Goal: Task Accomplishment & Management: Complete application form

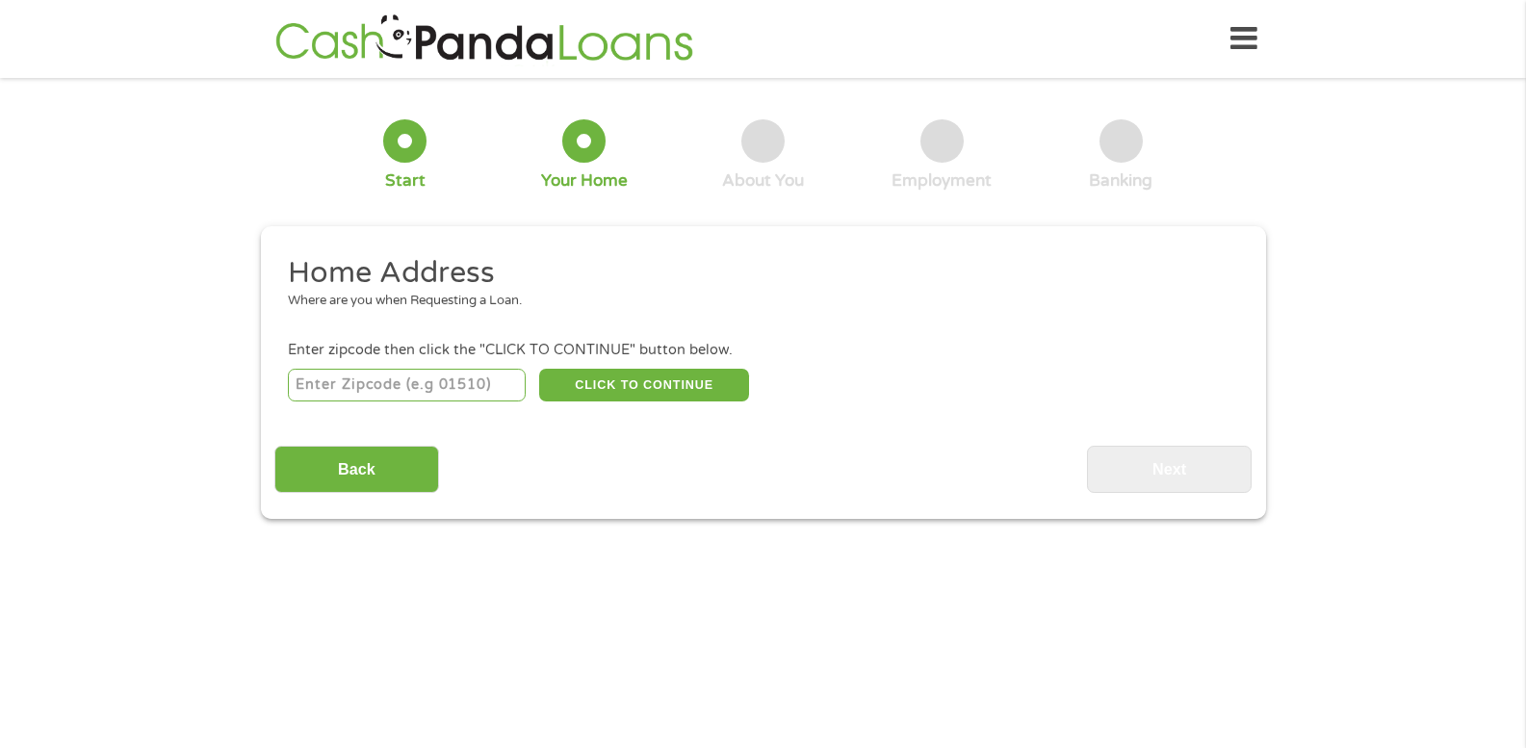
click at [481, 366] on div "CLICK TO CONTINUE Please recheck your Zipcode, it seems to be Incorrect" at bounding box center [762, 384] width 949 height 39
click at [480, 379] on input "number" at bounding box center [407, 385] width 238 height 33
type input "89512"
click at [673, 391] on button "CLICK TO CONTINUE" at bounding box center [644, 385] width 210 height 33
type input "89512"
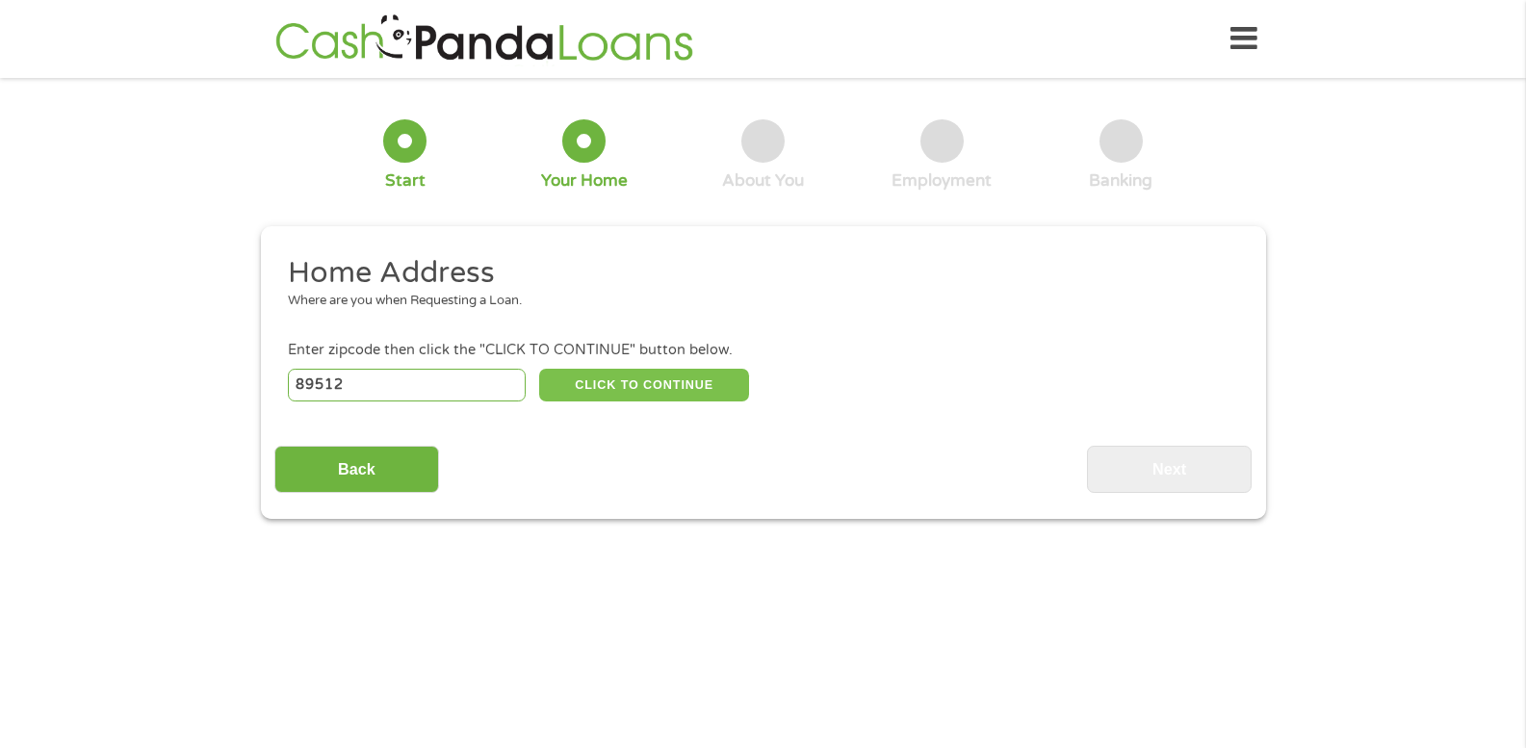
type input "Reno"
select select "[US_STATE]"
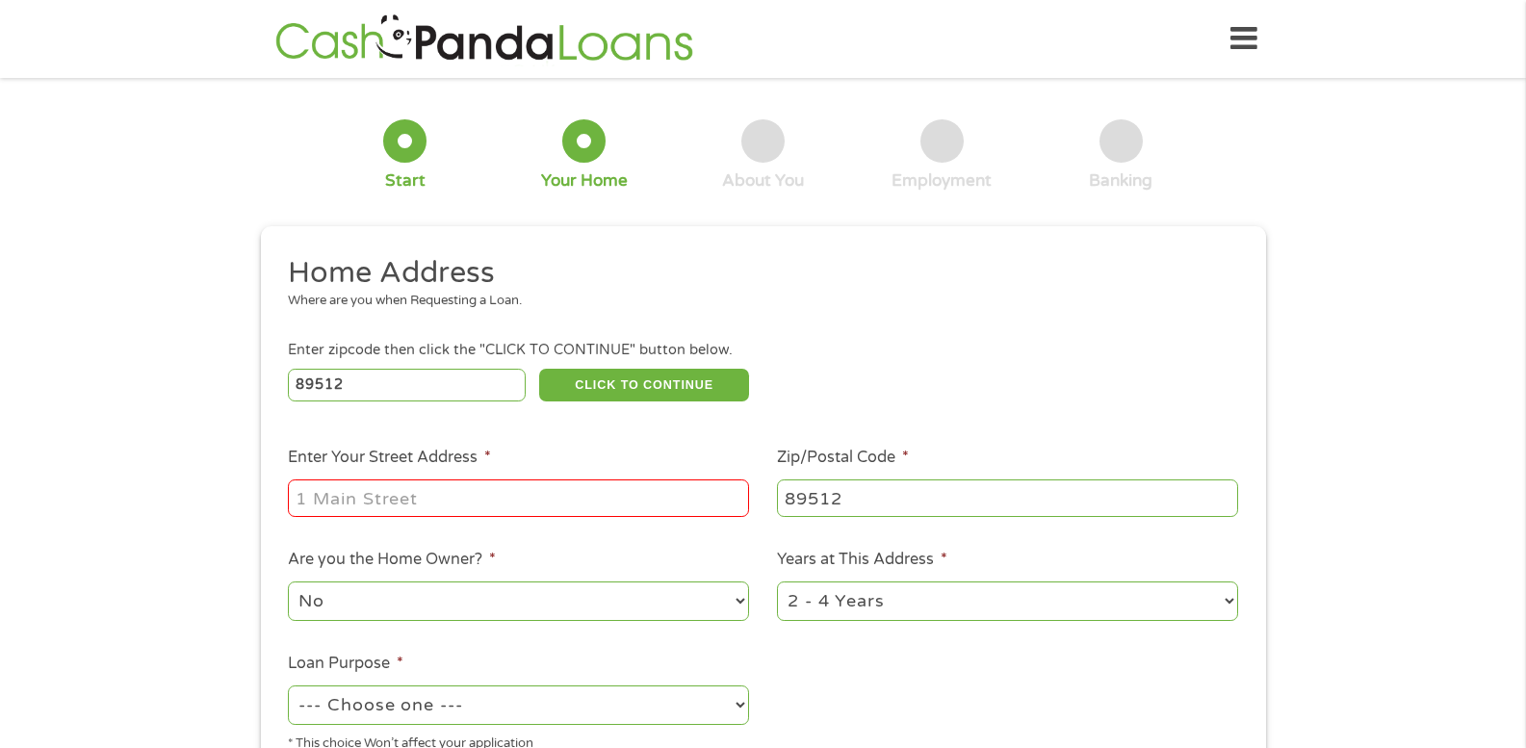
click at [657, 491] on input "Enter Your Street Address *" at bounding box center [518, 498] width 461 height 37
type input "[STREET_ADDRESS]"
type input "89433"
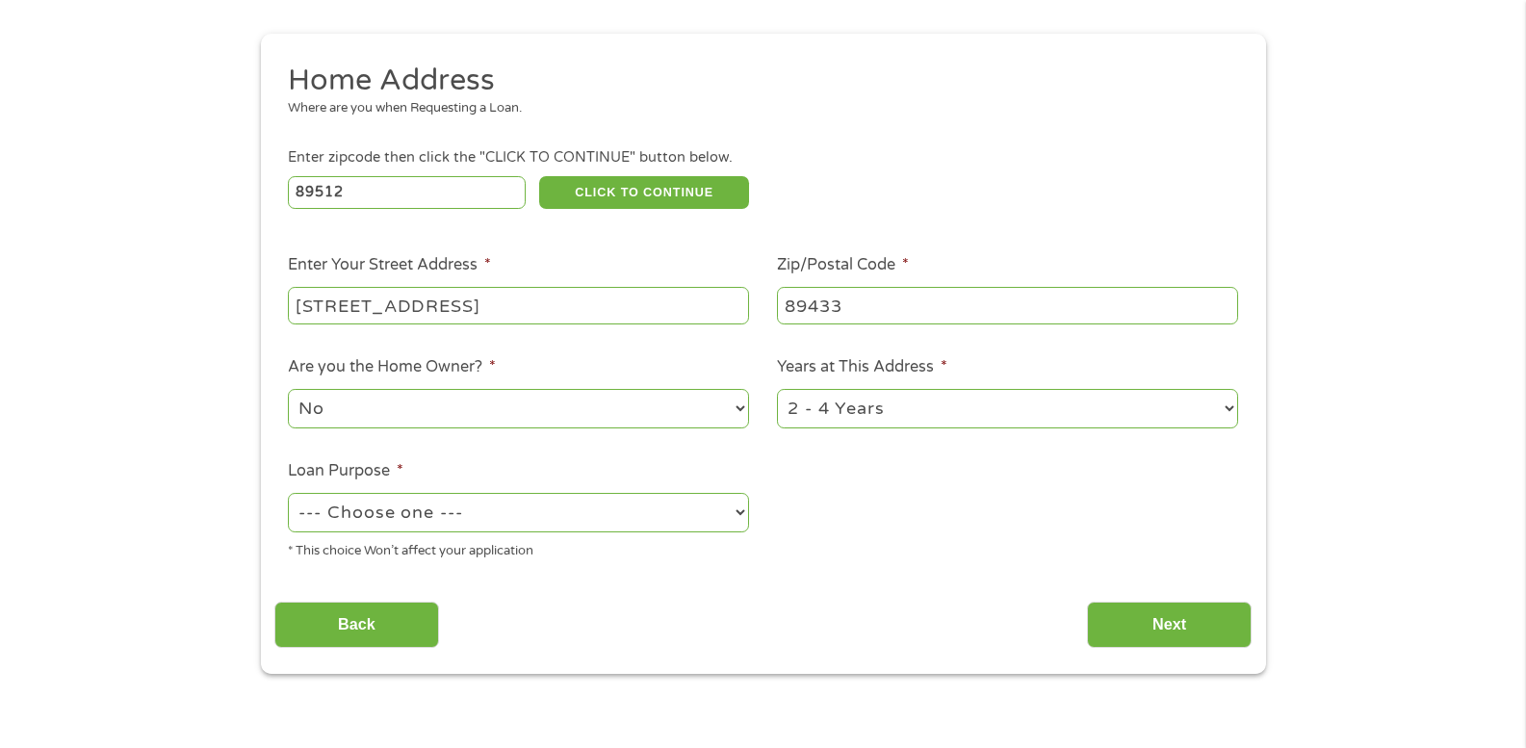
scroll to position [289, 0]
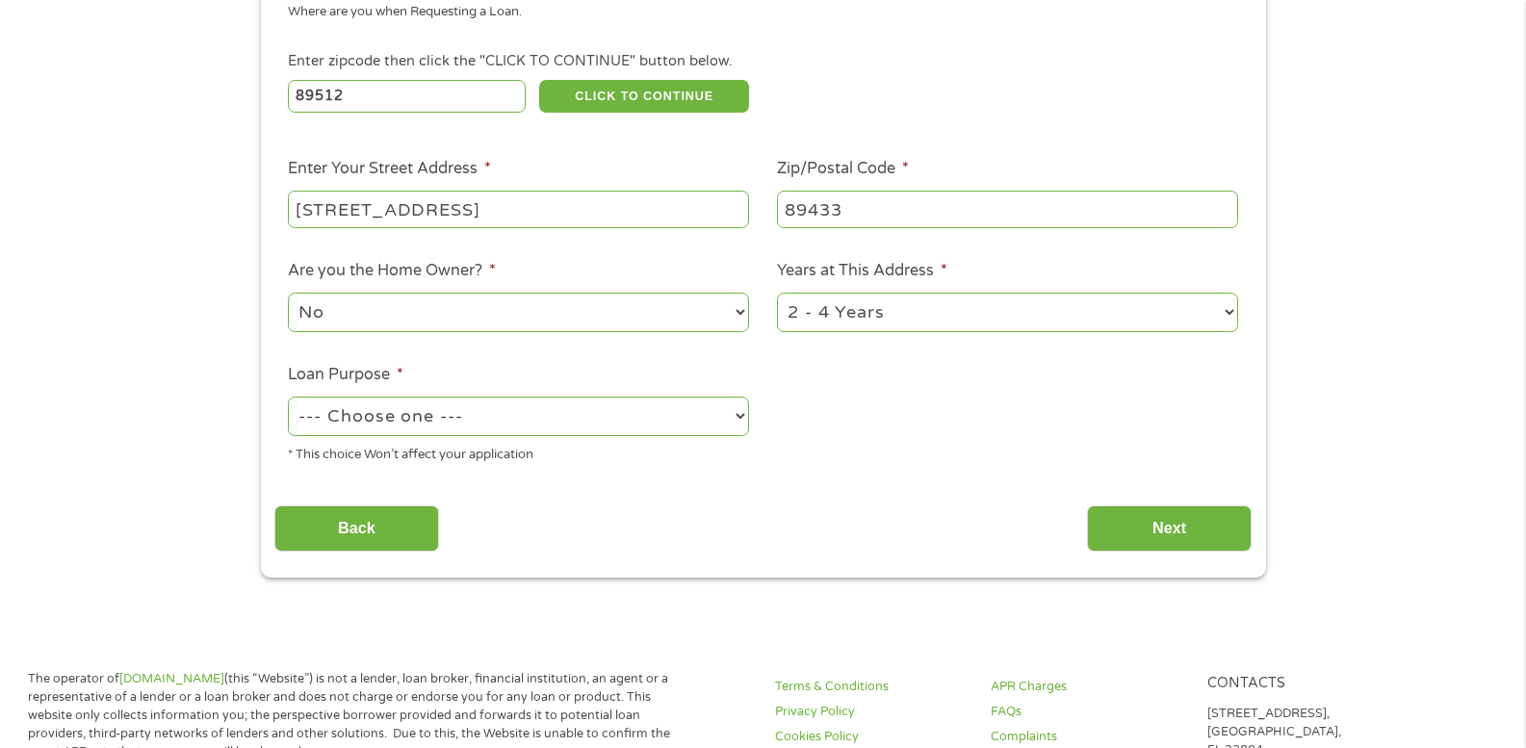
click at [1230, 321] on select "1 Year or less 1 - 2 Years 2 - 4 Years Over 4 Years" at bounding box center [1007, 312] width 461 height 39
select select "60months"
click at [777, 293] on select "1 Year or less 1 - 2 Years 2 - 4 Years Over 4 Years" at bounding box center [1007, 312] width 461 height 39
click at [689, 417] on select "--- Choose one --- Pay Bills Debt Consolidation Home Improvement Major Purchase…" at bounding box center [518, 416] width 461 height 39
select select "paybills"
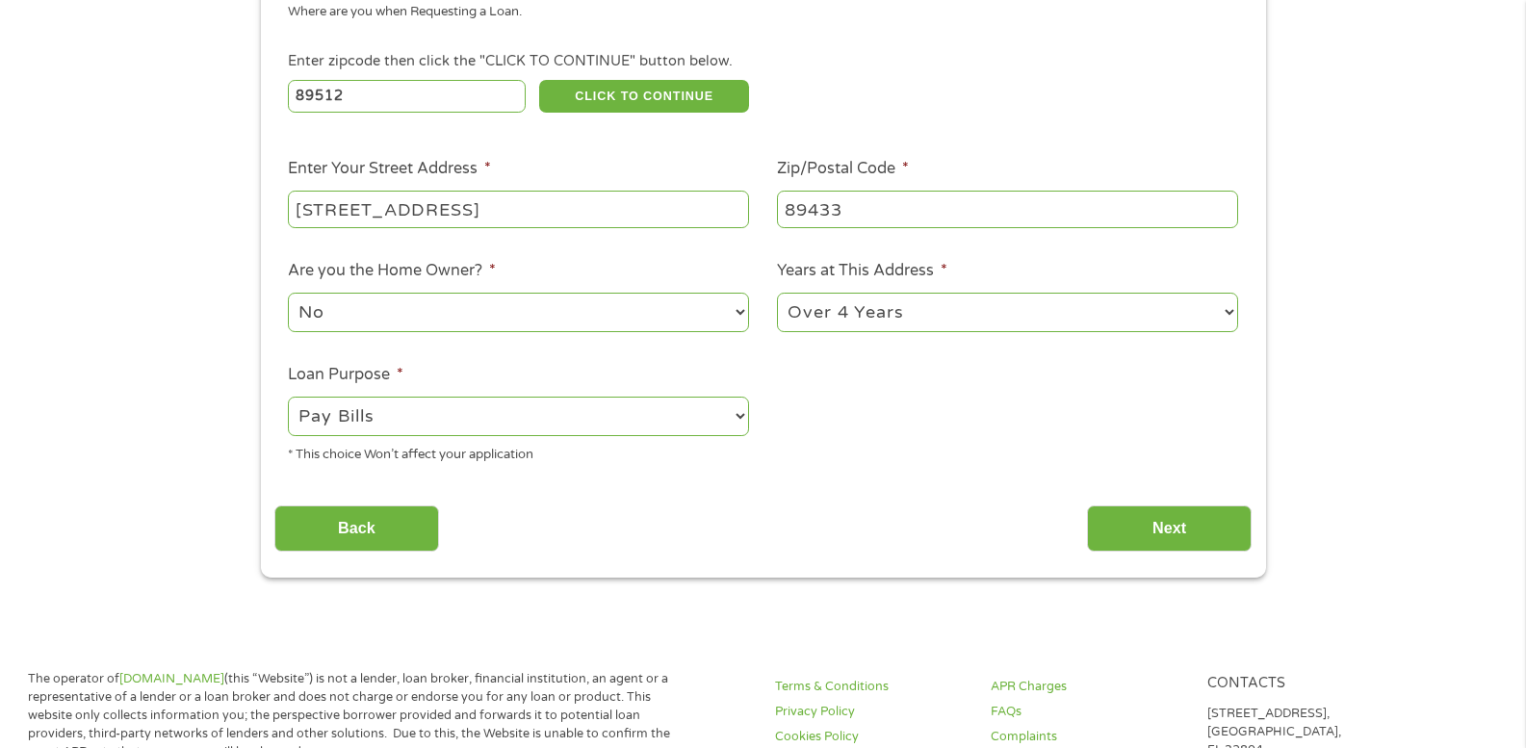
click at [288, 397] on select "--- Choose one --- Pay Bills Debt Consolidation Home Improvement Major Purchase…" at bounding box center [518, 416] width 461 height 39
click at [1138, 527] on input "Next" at bounding box center [1169, 529] width 165 height 47
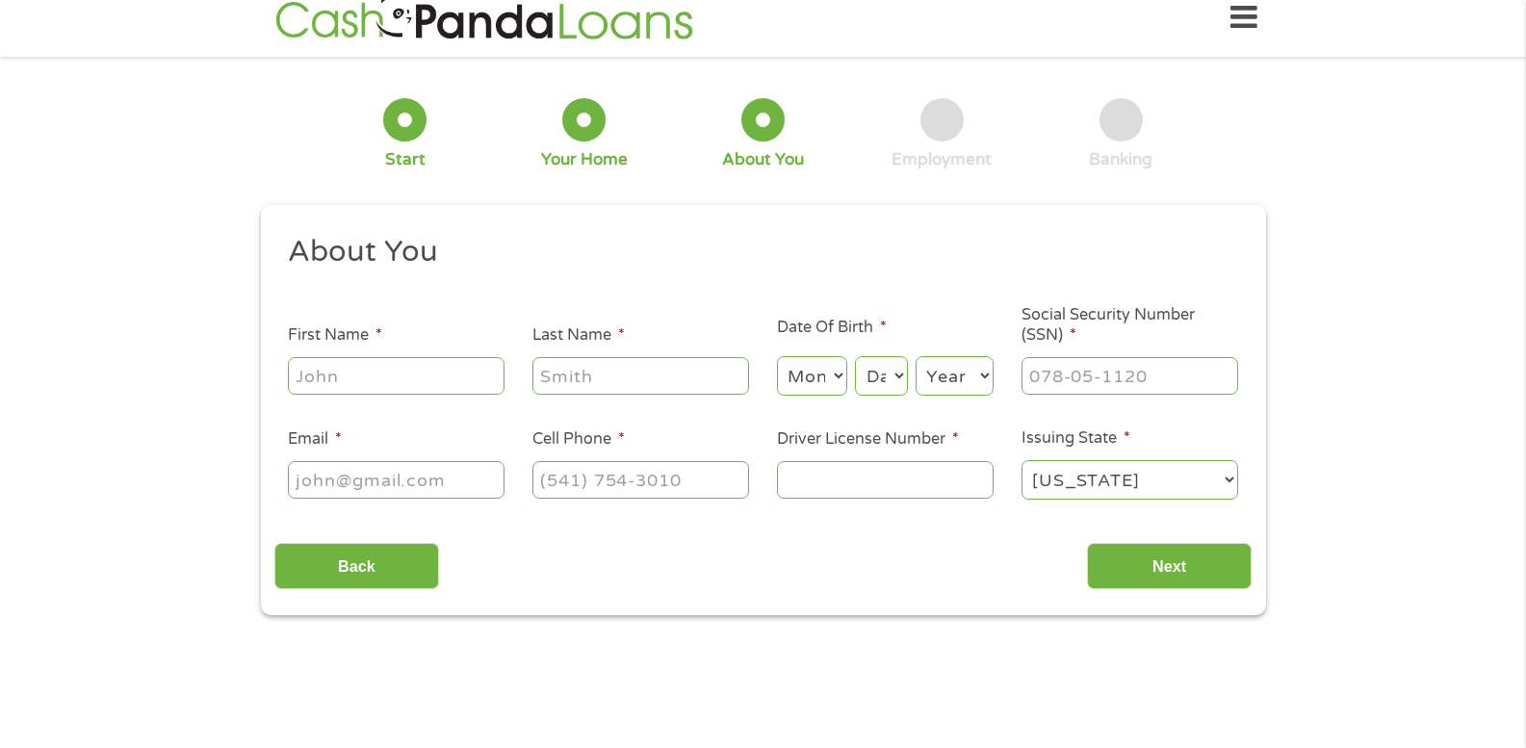
scroll to position [0, 0]
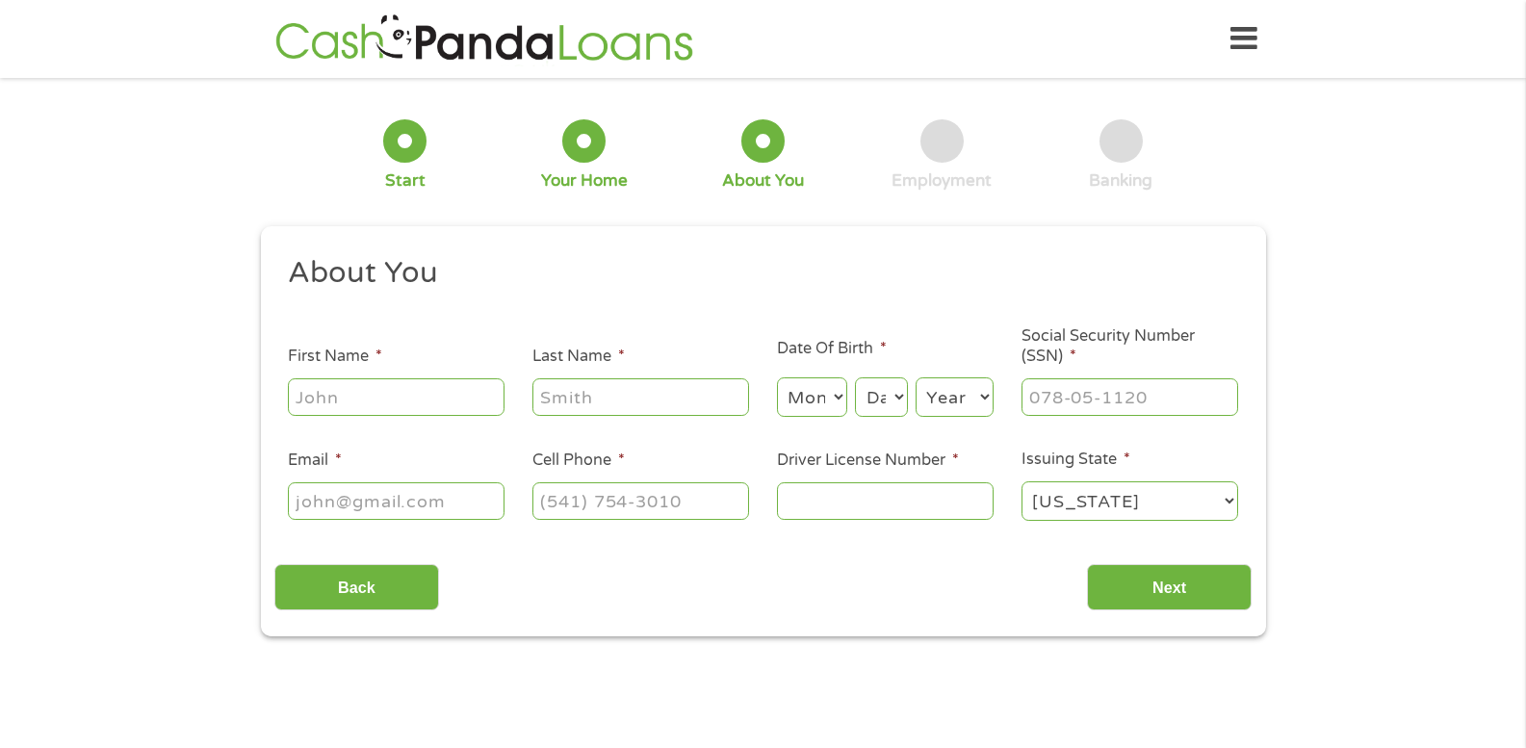
click at [376, 400] on input "First Name *" at bounding box center [396, 396] width 217 height 37
type input "PENI"
type input "MALAFU"
select select "20"
select select "1978"
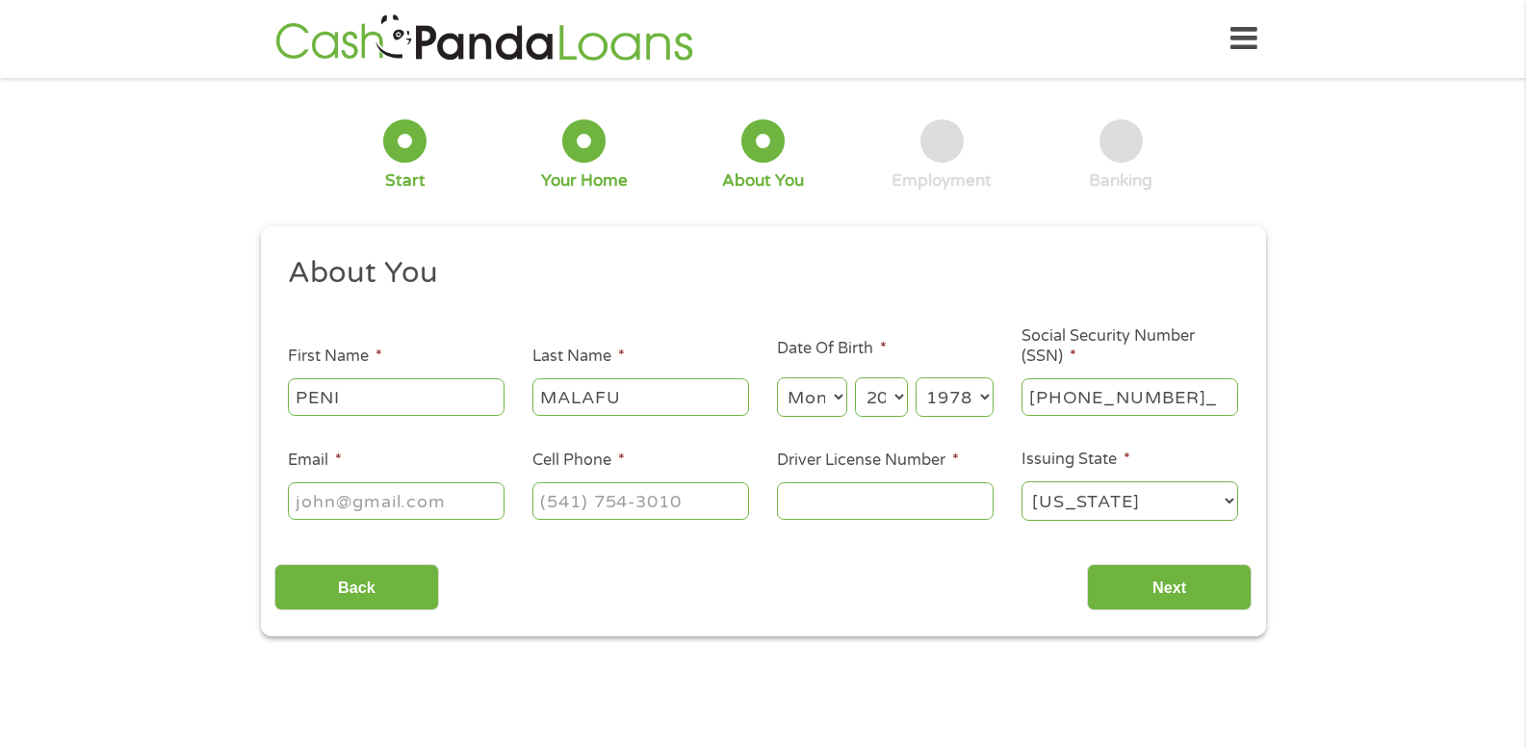
type input "576-15-4363"
type input "[EMAIL_ADDRESS][DOMAIN_NAME]"
type input "[PHONE_NUMBER]"
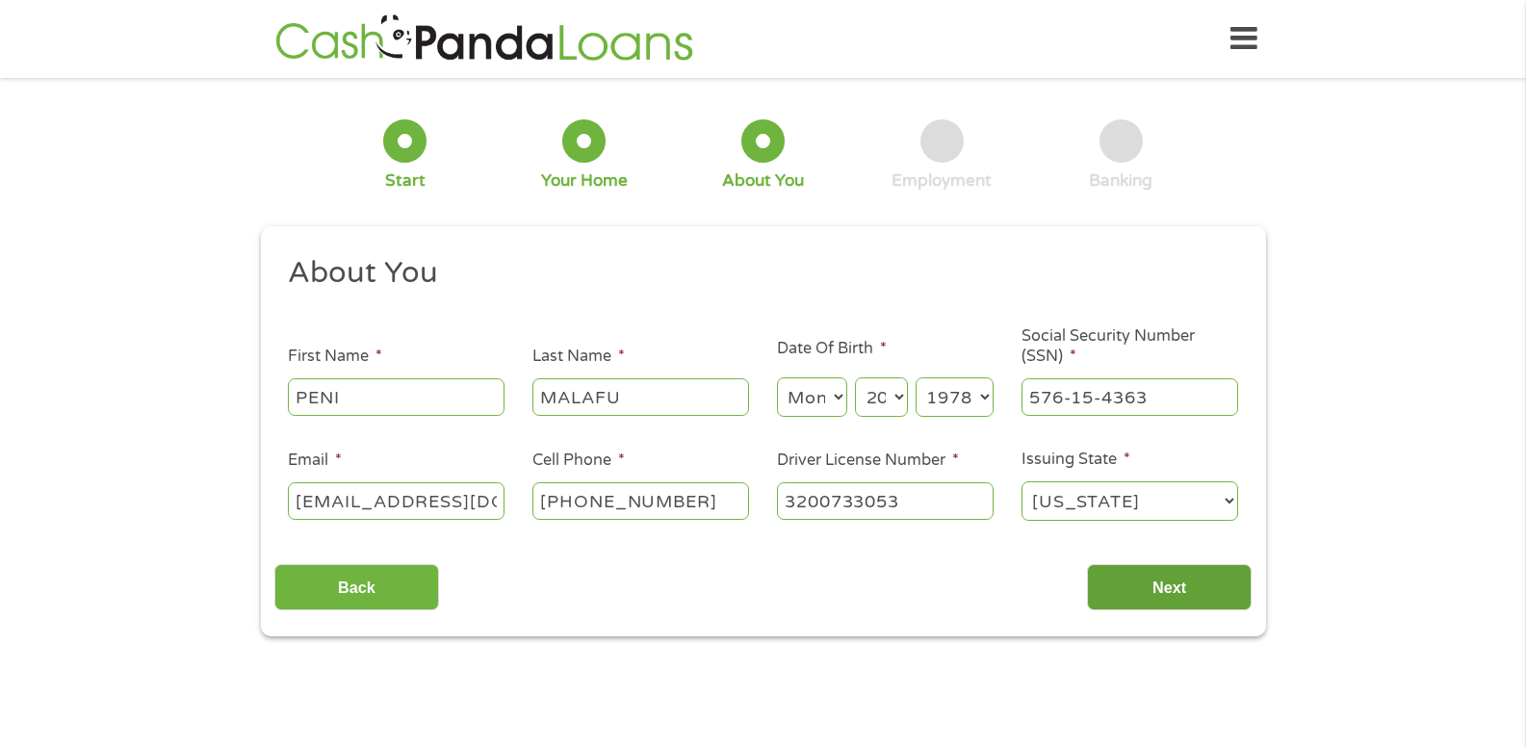
type input "3200733053"
click at [1204, 587] on input "Next" at bounding box center [1169, 587] width 165 height 47
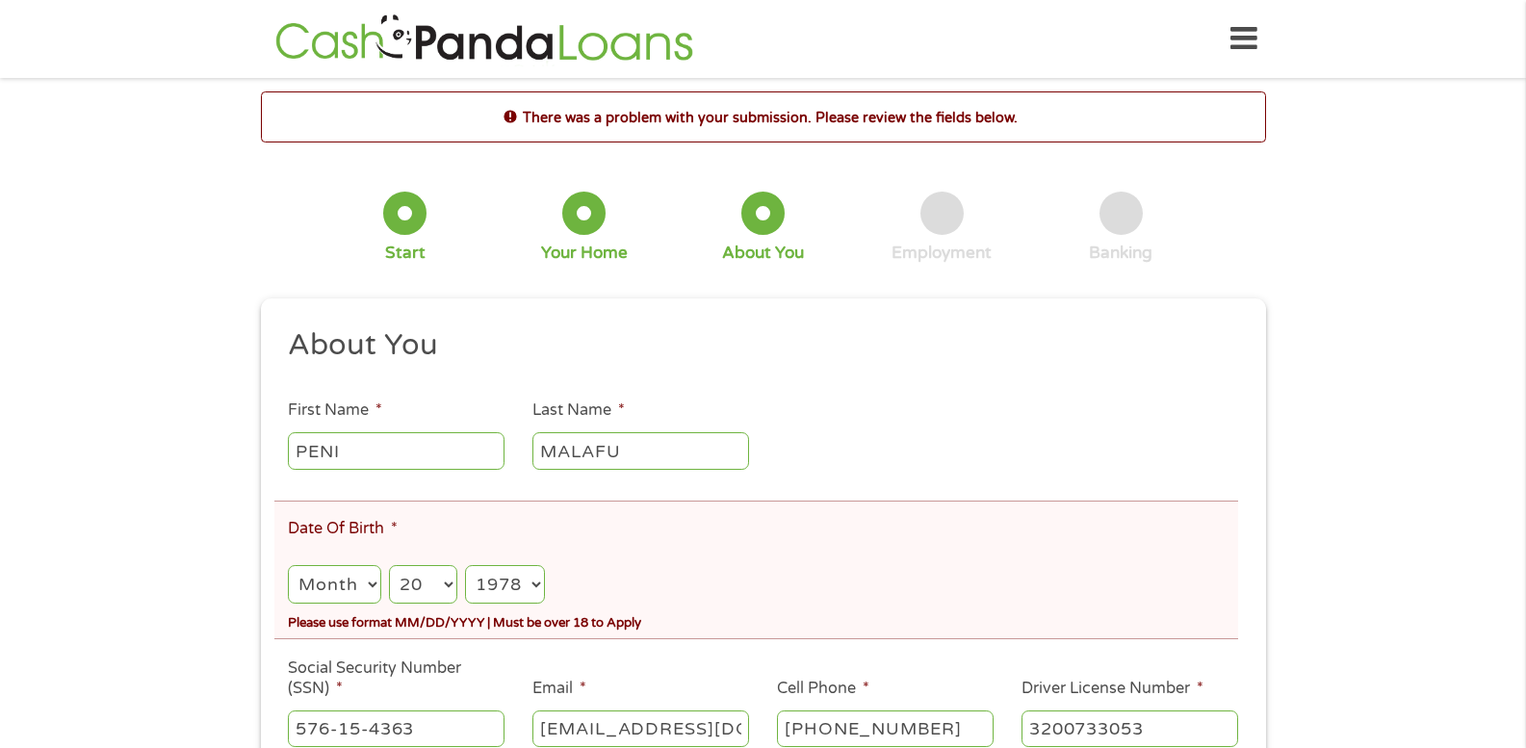
click at [368, 577] on select "Month 1 2 3 4 5 6 7 8 9 10 11 12" at bounding box center [334, 584] width 92 height 39
select select "4"
click at [288, 565] on select "Month 1 2 3 4 5 6 7 8 9 10 11 12" at bounding box center [334, 584] width 92 height 39
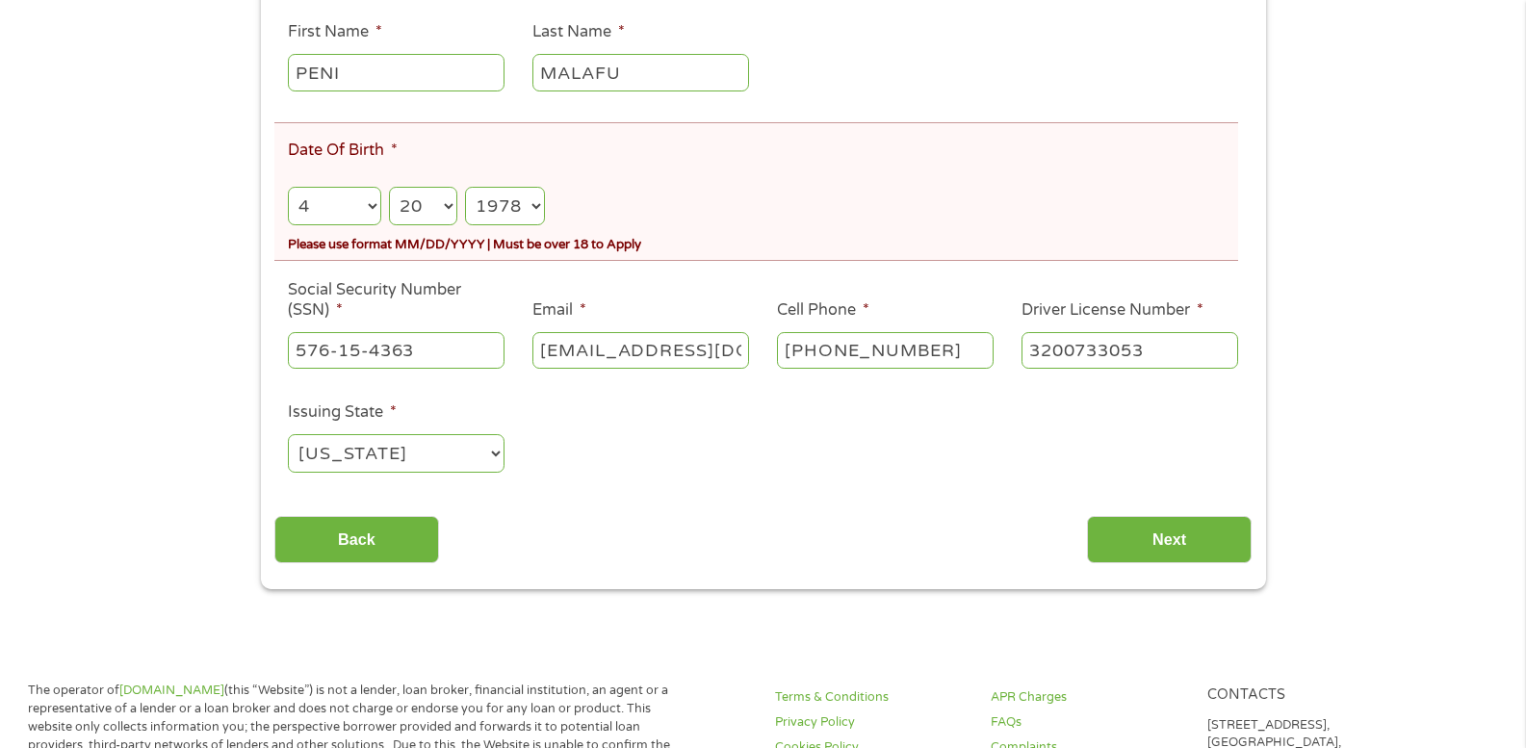
scroll to position [385, 0]
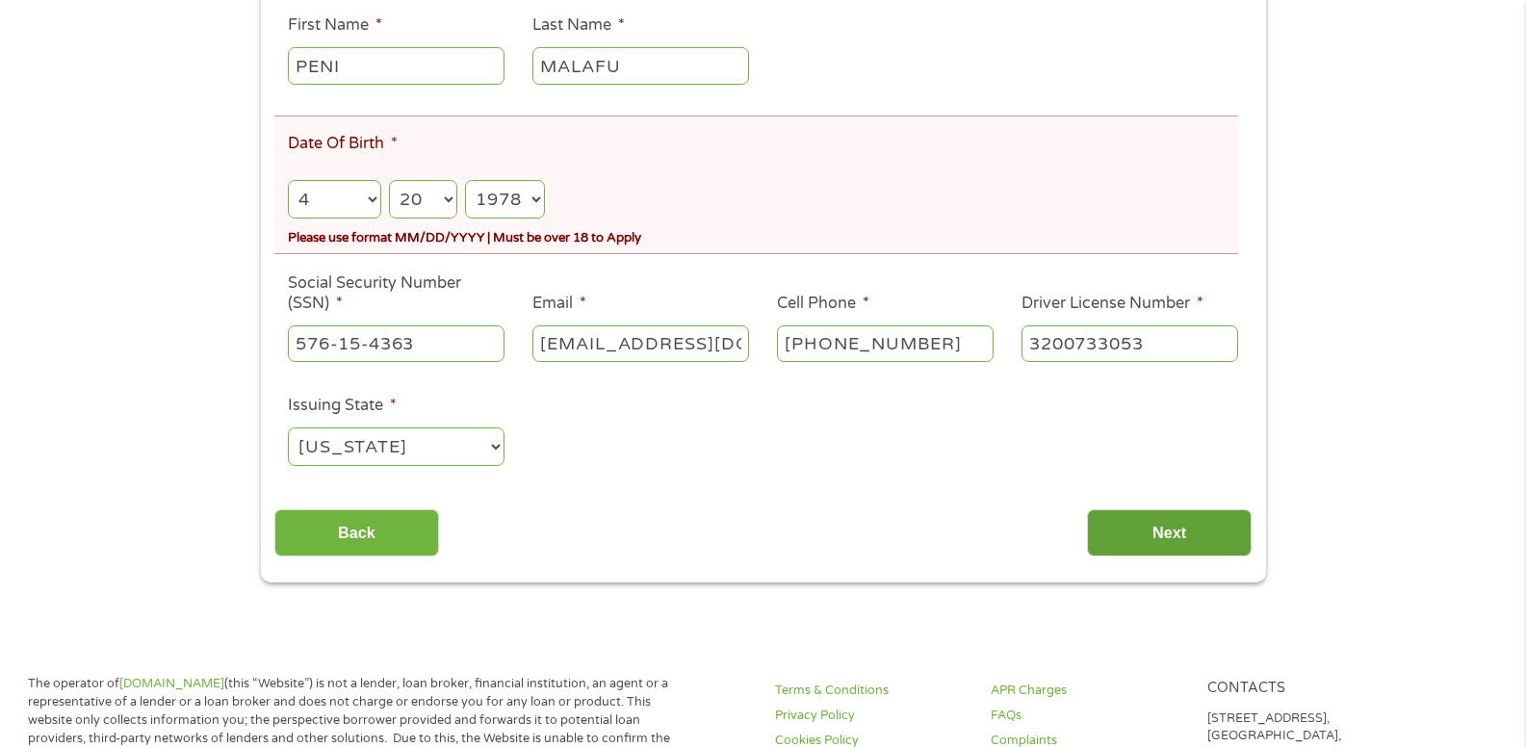
click at [1199, 542] on input "Next" at bounding box center [1169, 532] width 165 height 47
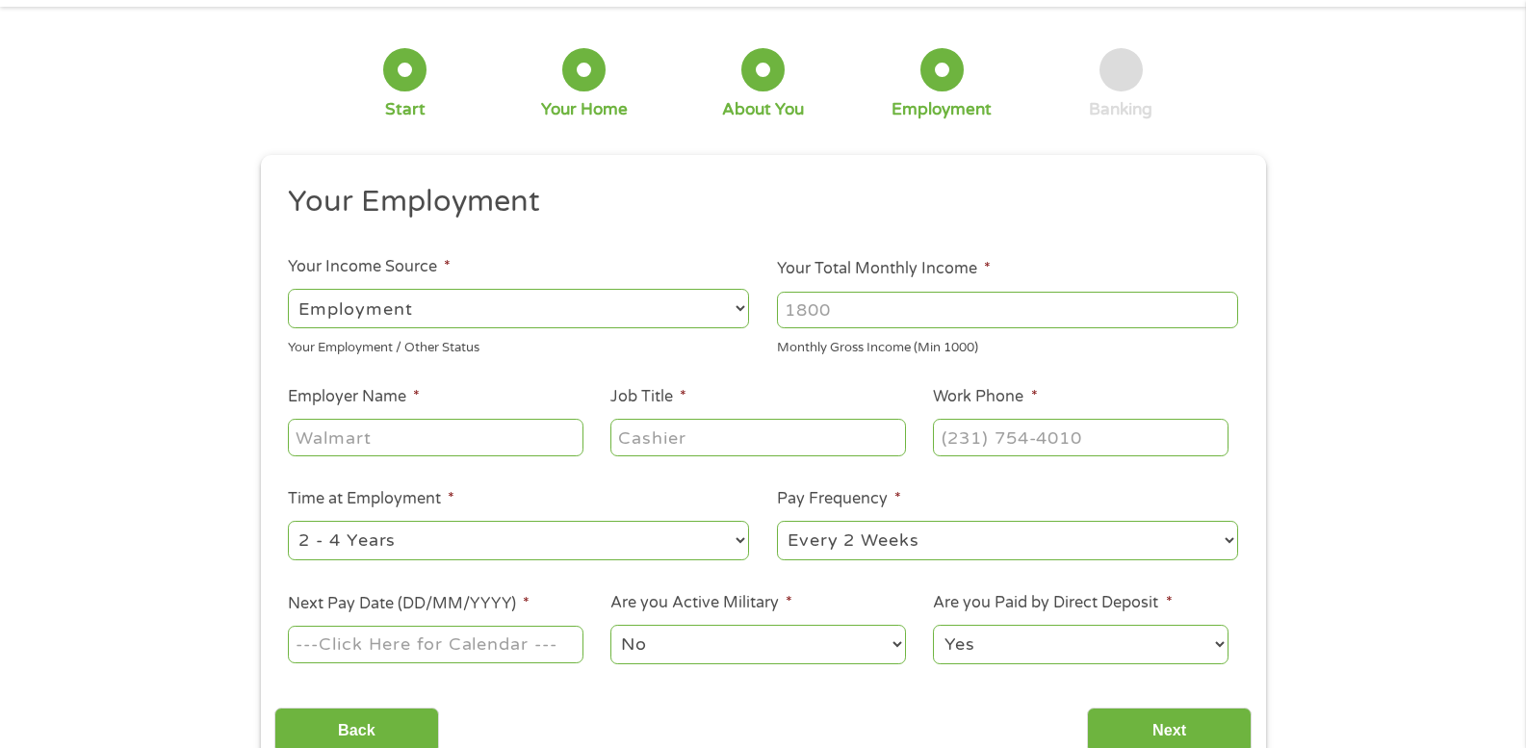
scroll to position [0, 0]
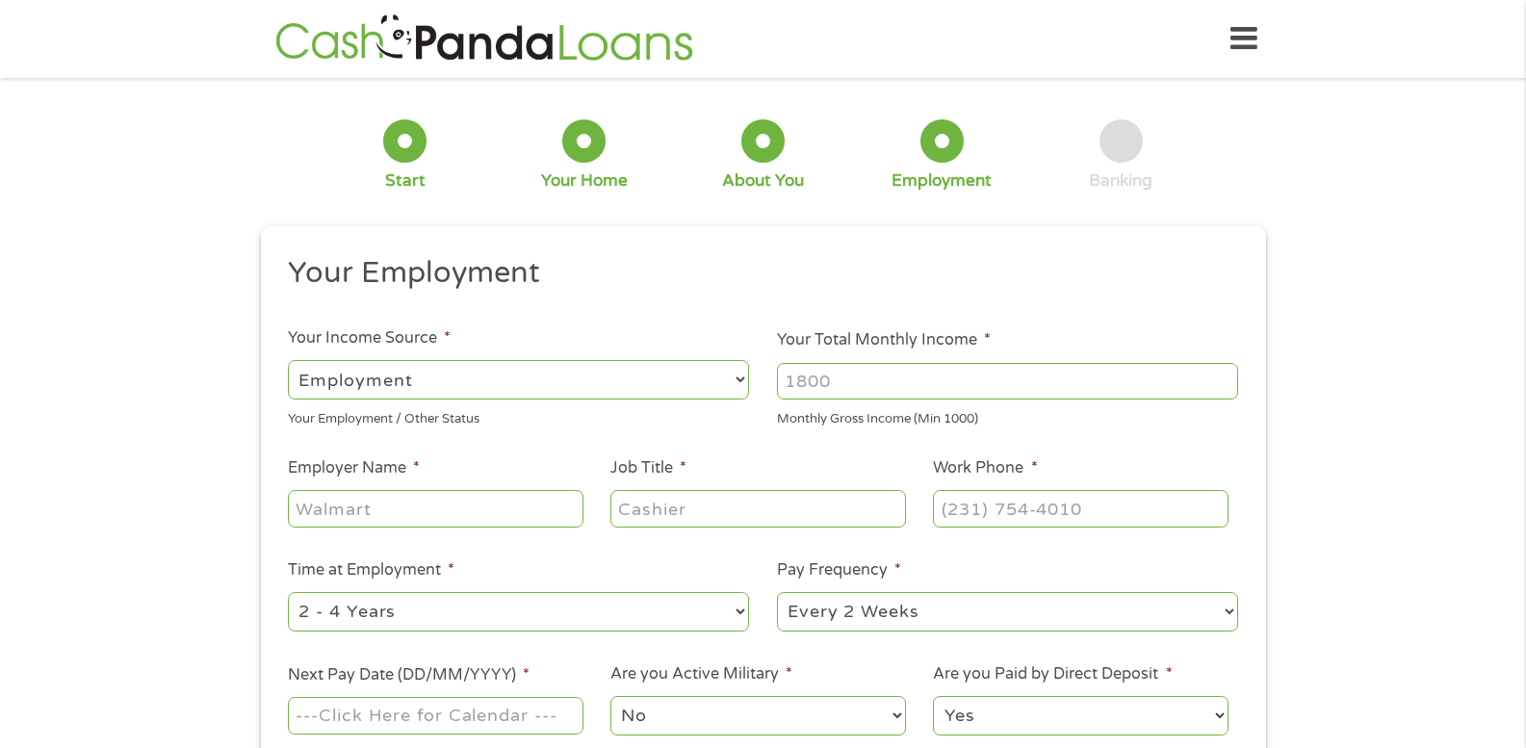
click at [718, 387] on select "--- Choose one --- Employment [DEMOGRAPHIC_DATA] Benefits" at bounding box center [518, 379] width 461 height 39
click at [288, 360] on select "--- Choose one --- Employment [DEMOGRAPHIC_DATA] Benefits" at bounding box center [518, 379] width 461 height 39
click at [896, 392] on input "Your Total Monthly Income *" at bounding box center [1007, 381] width 461 height 37
type input "4500"
click at [494, 526] on input "Employer Name *" at bounding box center [435, 508] width 295 height 37
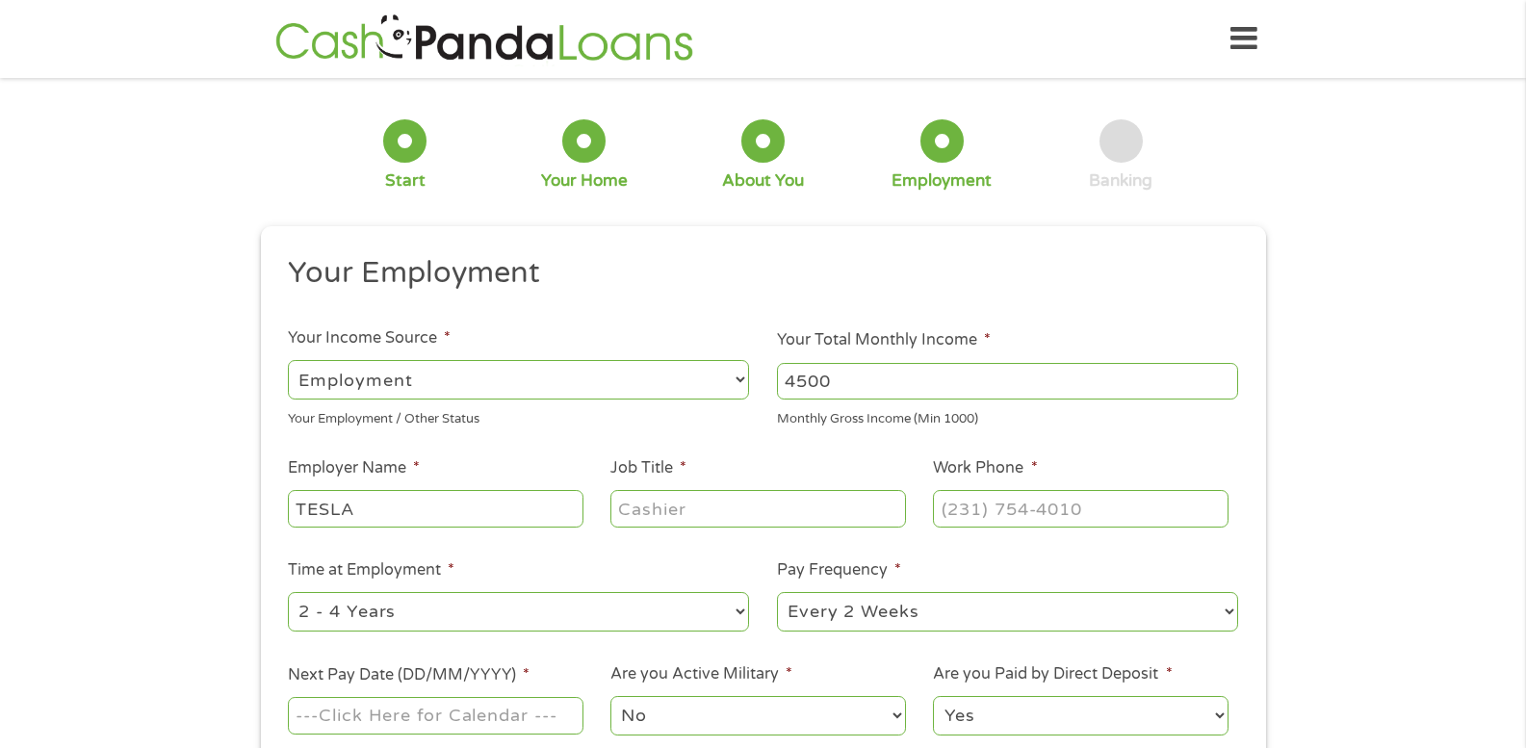
type input "TESLA"
type input "QUALITY TECH II"
type input "[PHONE_NUMBER]"
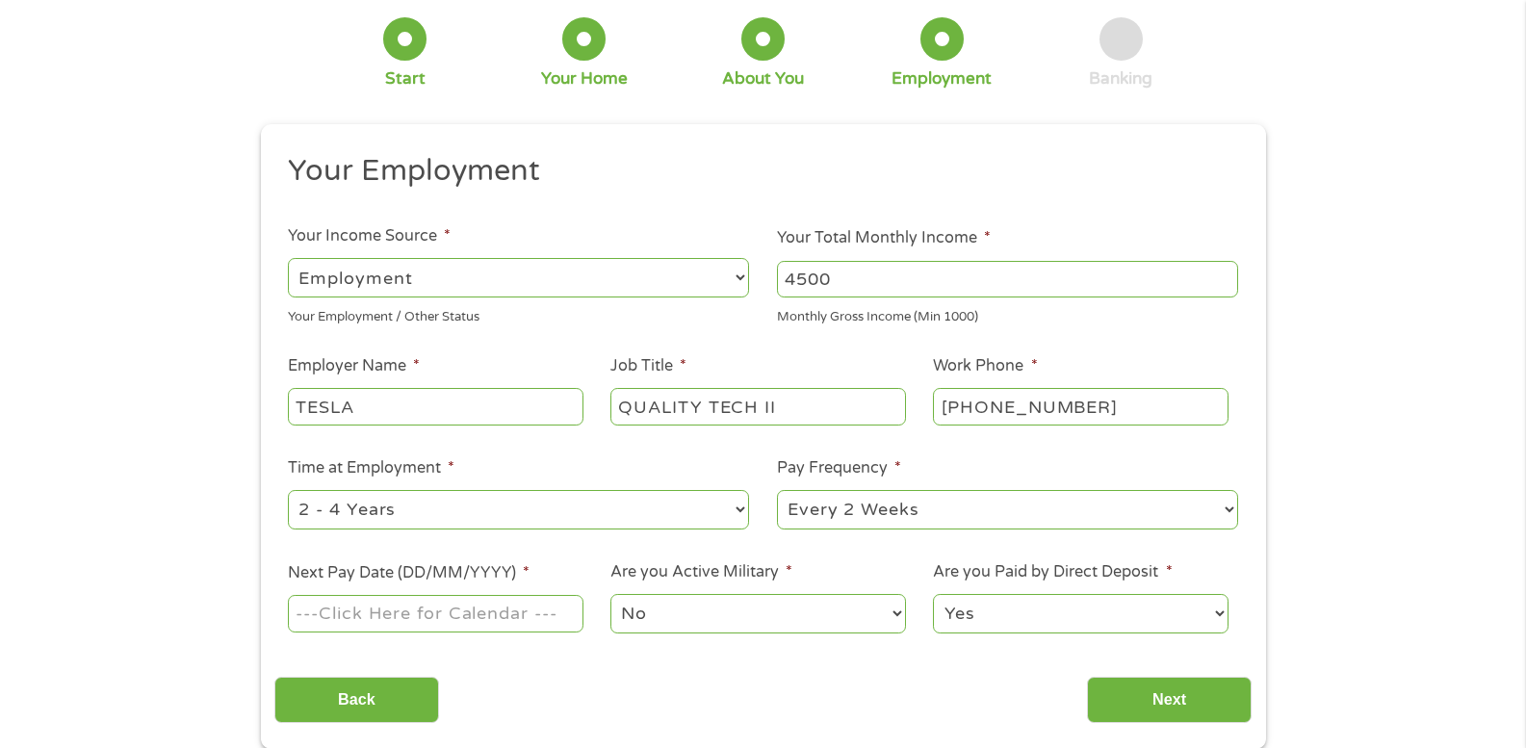
scroll to position [193, 0]
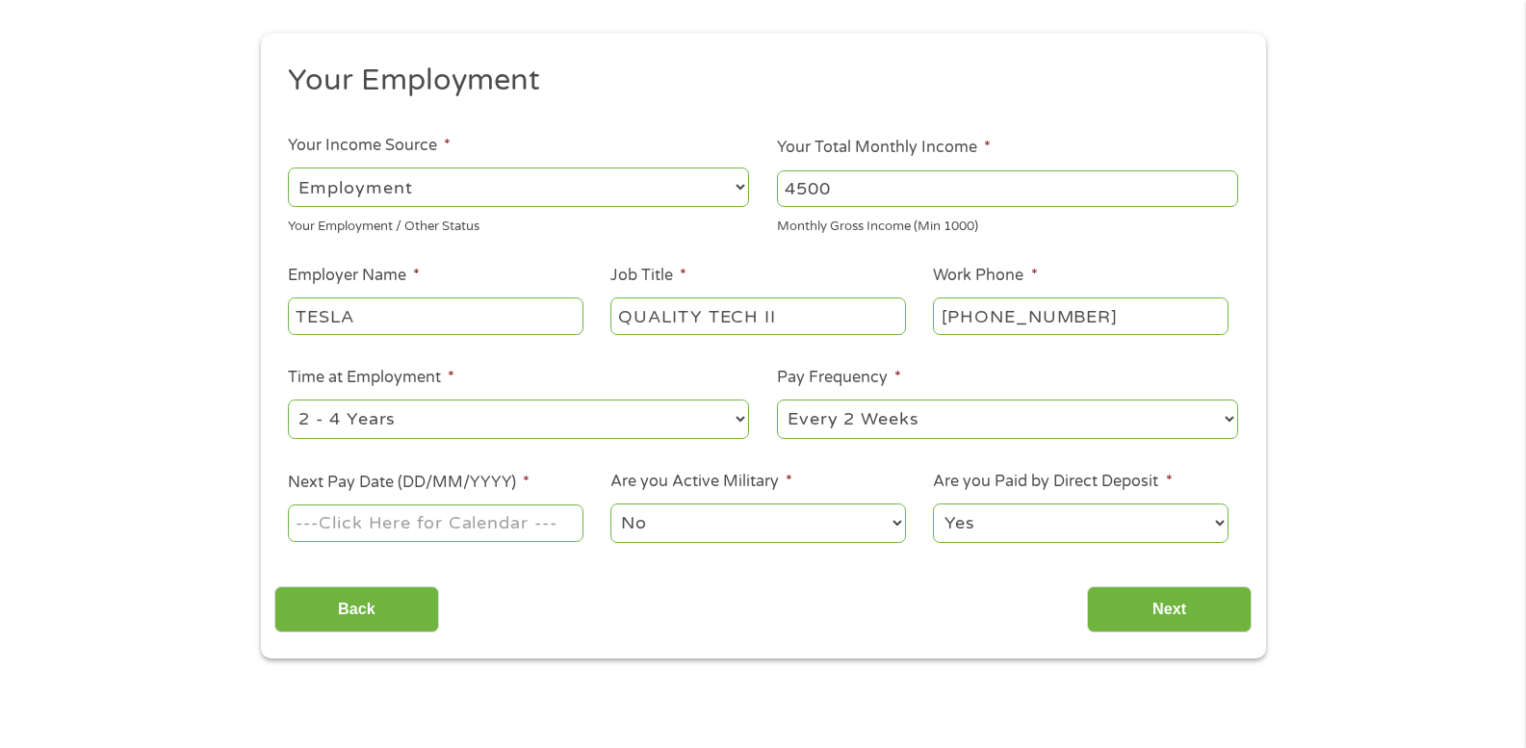
click at [731, 412] on select "--- Choose one --- 1 Year or less 1 - 2 Years 2 - 4 Years Over 4 Years" at bounding box center [518, 419] width 461 height 39
select select "60months"
click at [288, 400] on select "--- Choose one --- 1 Year or less 1 - 2 Years 2 - 4 Years Over 4 Years" at bounding box center [518, 419] width 461 height 39
click at [546, 521] on input "Next Pay Date (DD/MM/YYYY) *" at bounding box center [435, 523] width 295 height 37
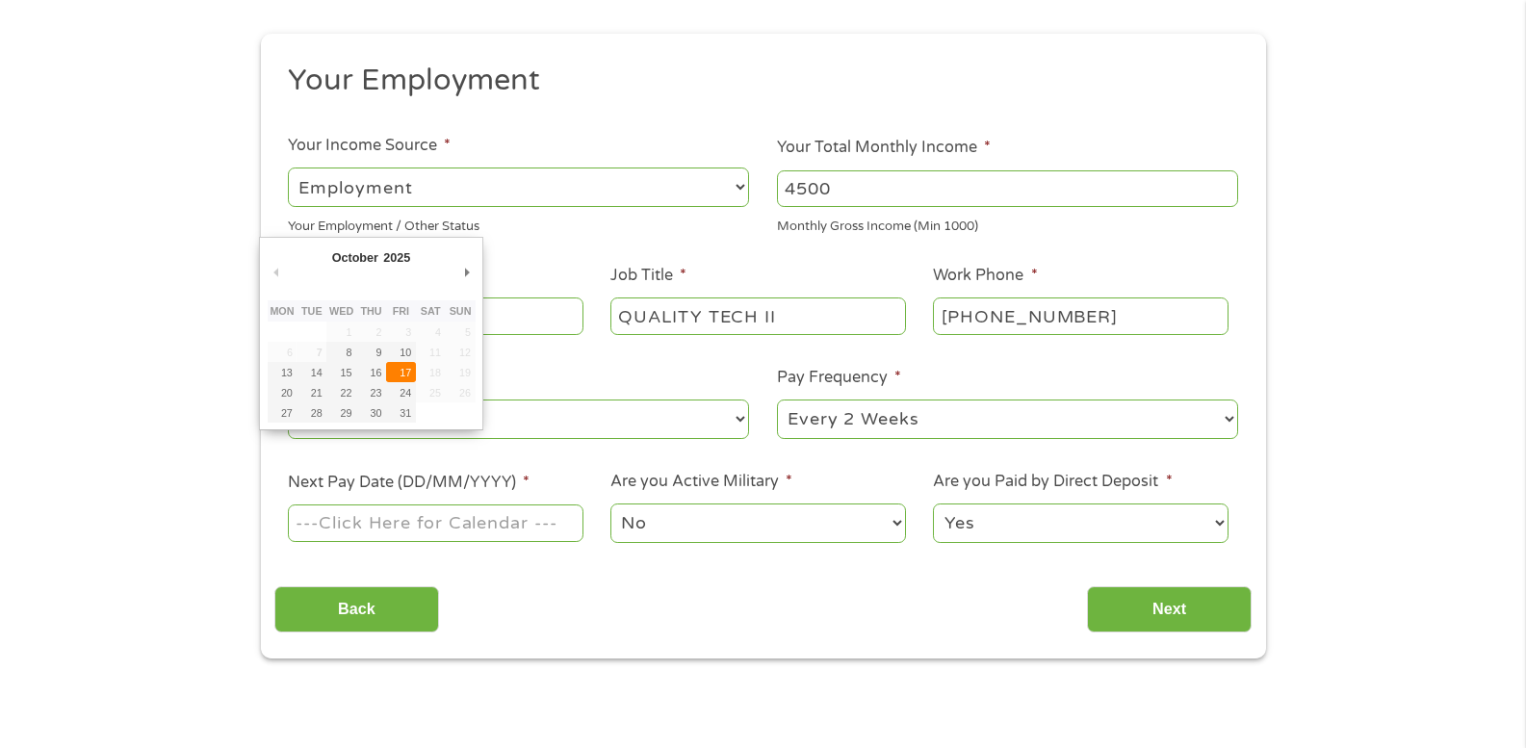
type input "[DATE]"
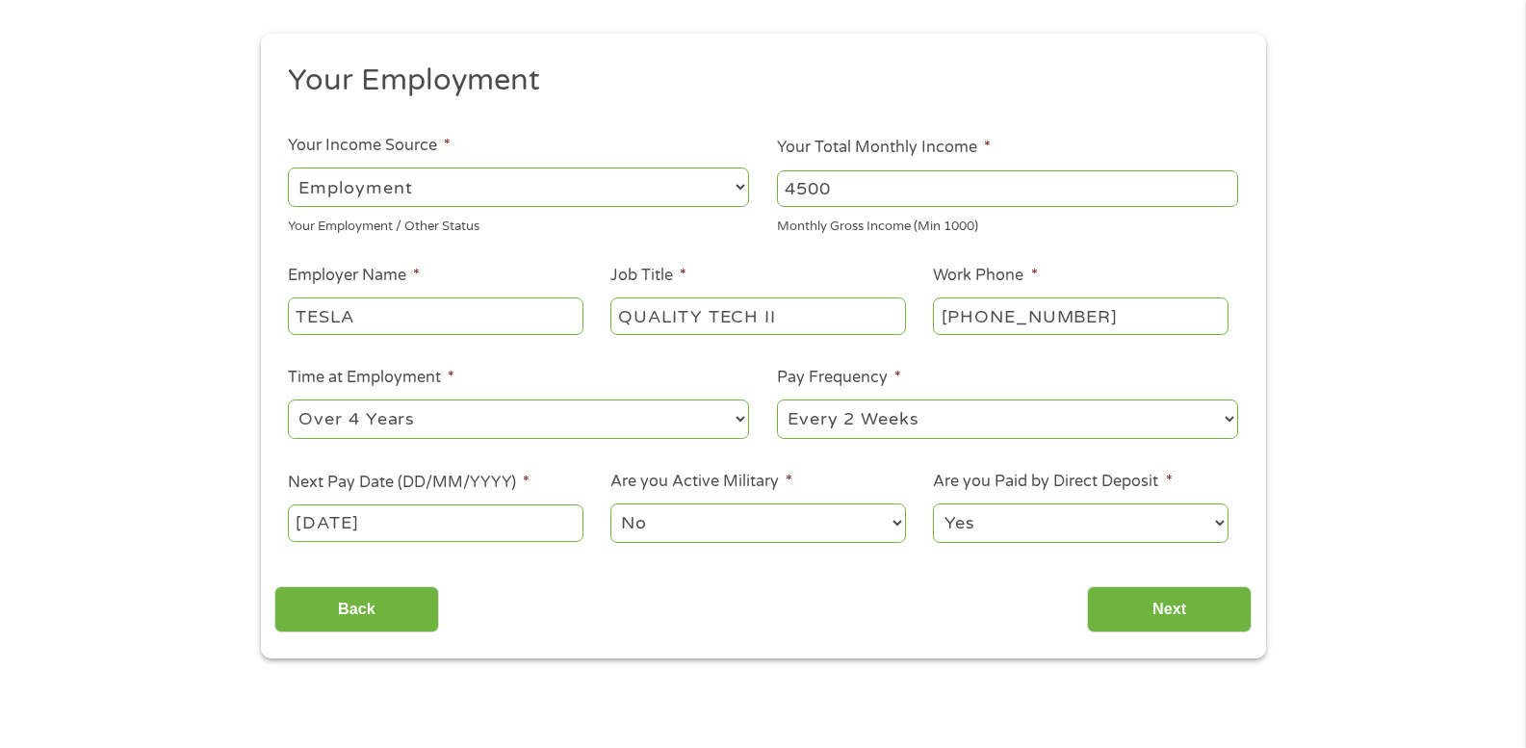
click at [1156, 529] on select "Yes No" at bounding box center [1080, 523] width 295 height 39
select select "0"
click at [933, 504] on select "Yes No" at bounding box center [1080, 523] width 295 height 39
click at [1134, 609] on input "Next" at bounding box center [1169, 609] width 165 height 47
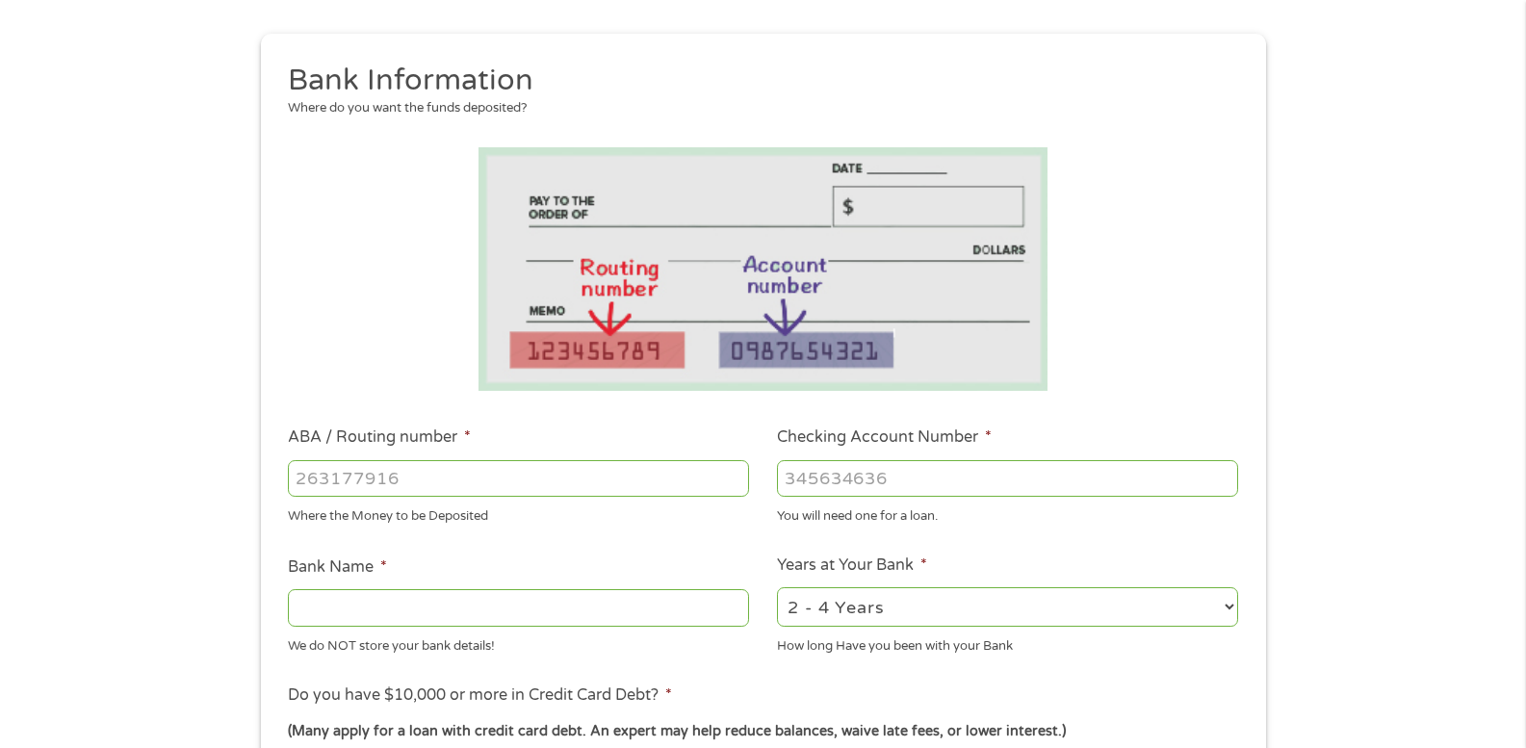
click at [521, 485] on input "ABA / Routing number *" at bounding box center [518, 478] width 461 height 37
type input "321270742"
type input "[PERSON_NAME] FARGO BANK NA [US_STATE]"
type input "321270742"
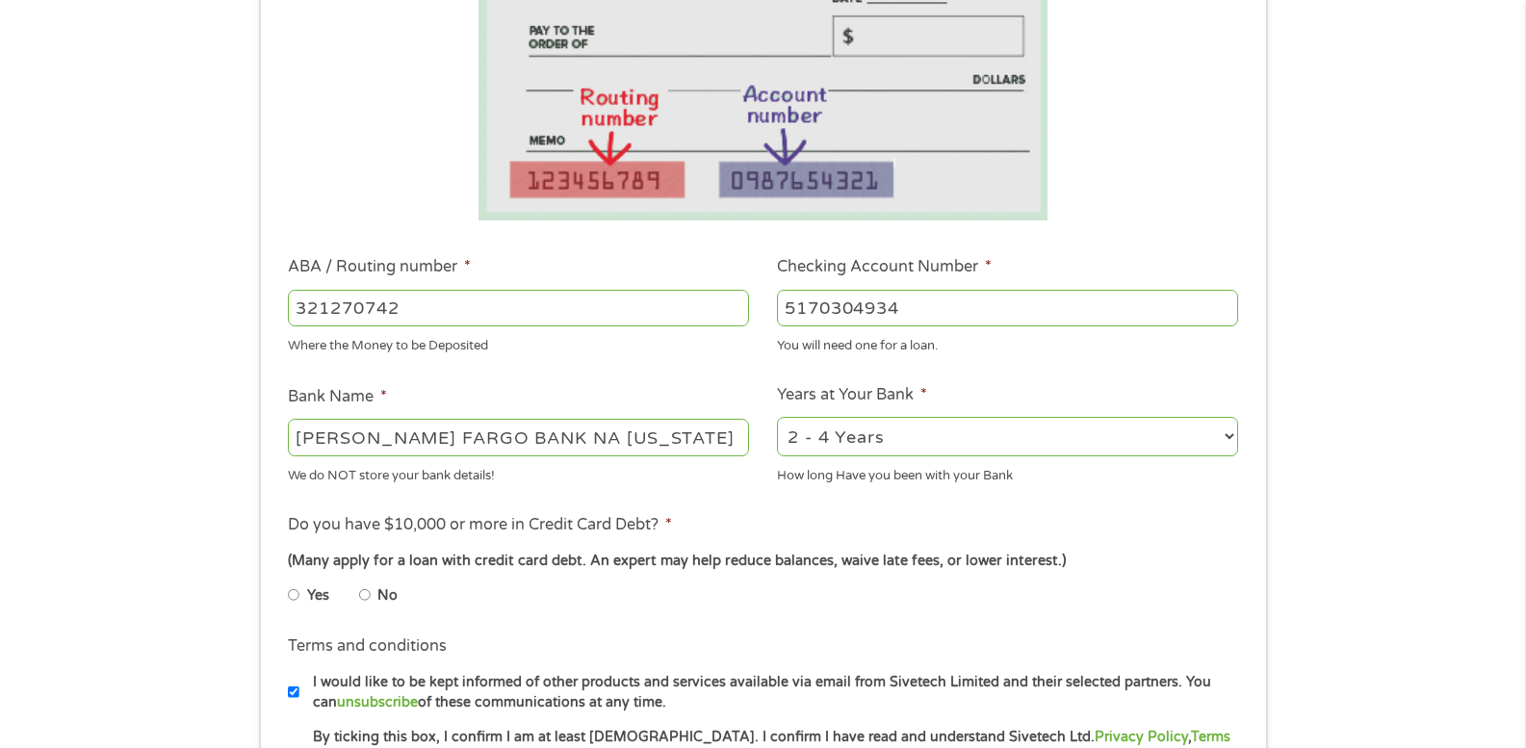
scroll to position [385, 0]
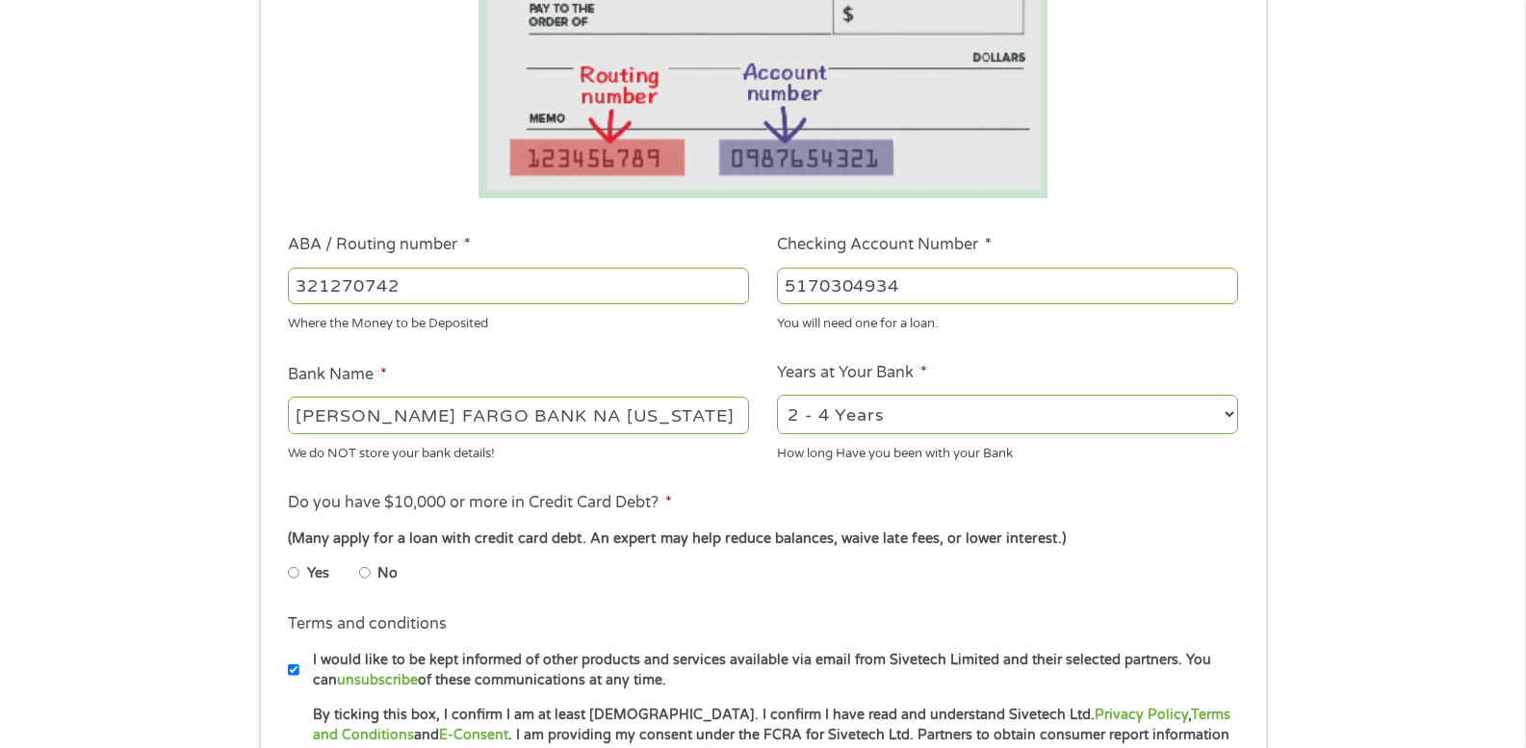
type input "5170304934"
click at [1232, 411] on select "2 - 4 Years 6 - 12 Months 1 - 2 Years Over 4 Years" at bounding box center [1007, 414] width 461 height 39
select select "60months"
click at [777, 395] on select "2 - 4 Years 6 - 12 Months 1 - 2 Years Over 4 Years" at bounding box center [1007, 414] width 461 height 39
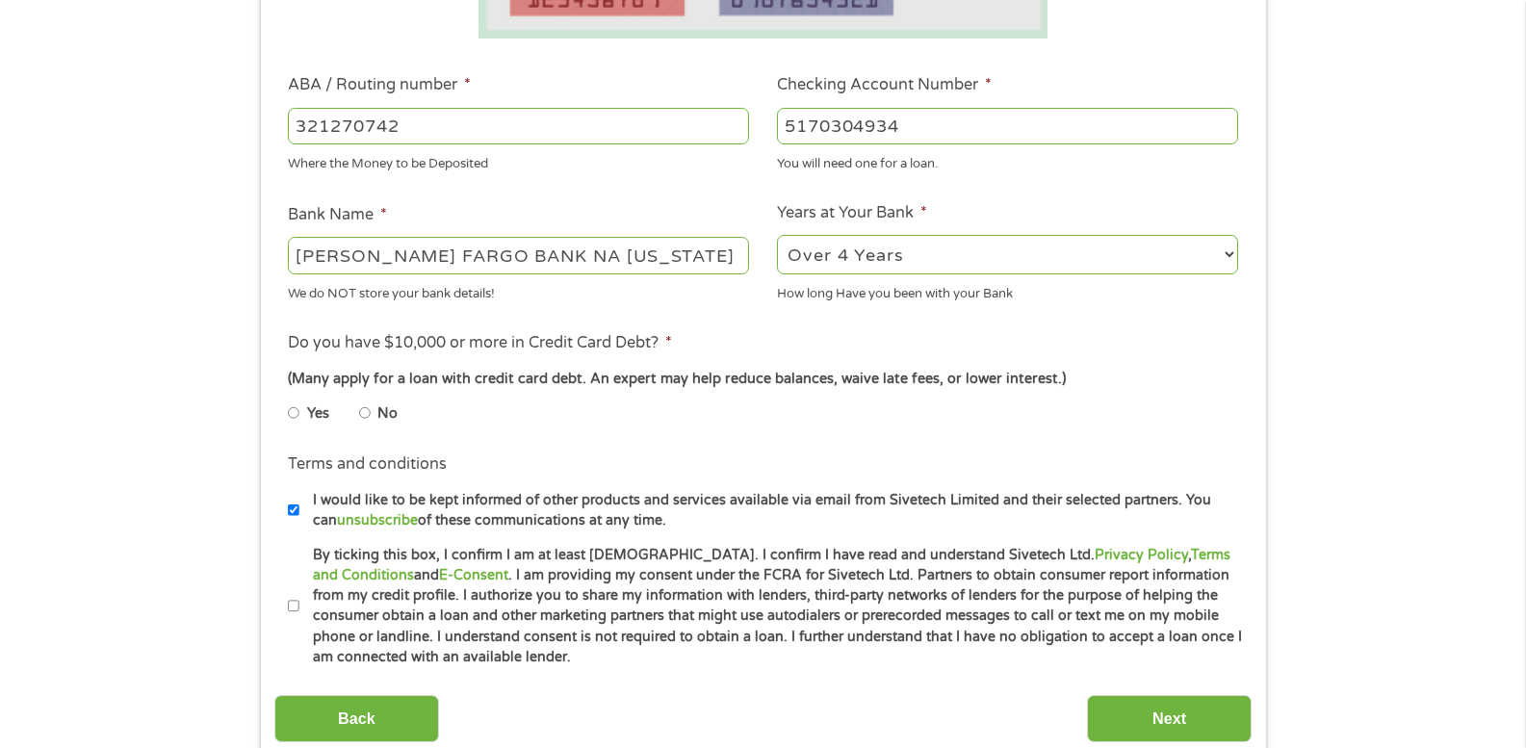
scroll to position [578, 0]
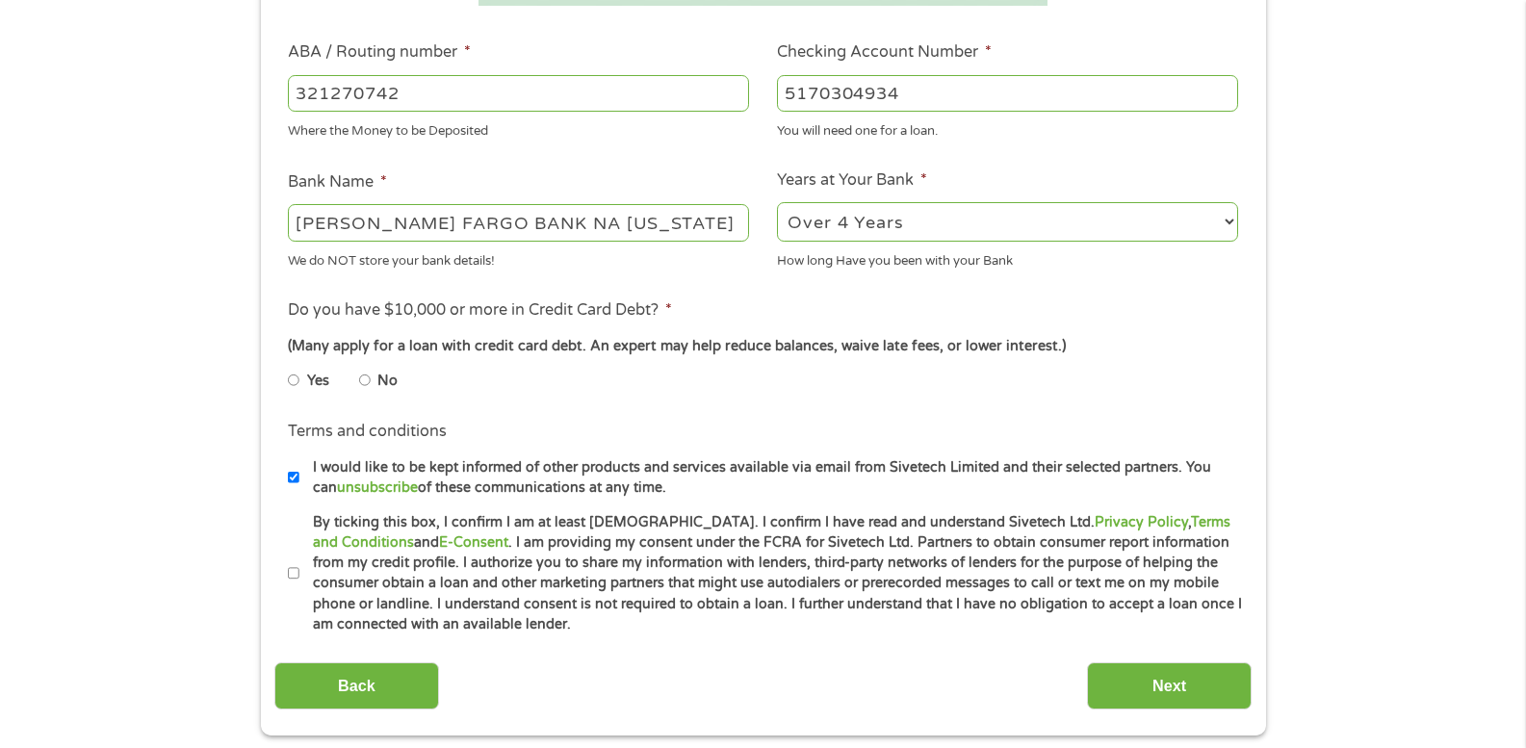
click at [299, 572] on label "By ticking this box, I confirm I am at least [DEMOGRAPHIC_DATA]. I confirm I ha…" at bounding box center [771, 573] width 945 height 123
click at [299, 572] on input "By ticking this box, I confirm I am at least [DEMOGRAPHIC_DATA]. I confirm I ha…" at bounding box center [294, 574] width 12 height 31
checkbox input "true"
click at [1156, 688] on input "Next" at bounding box center [1169, 686] width 165 height 47
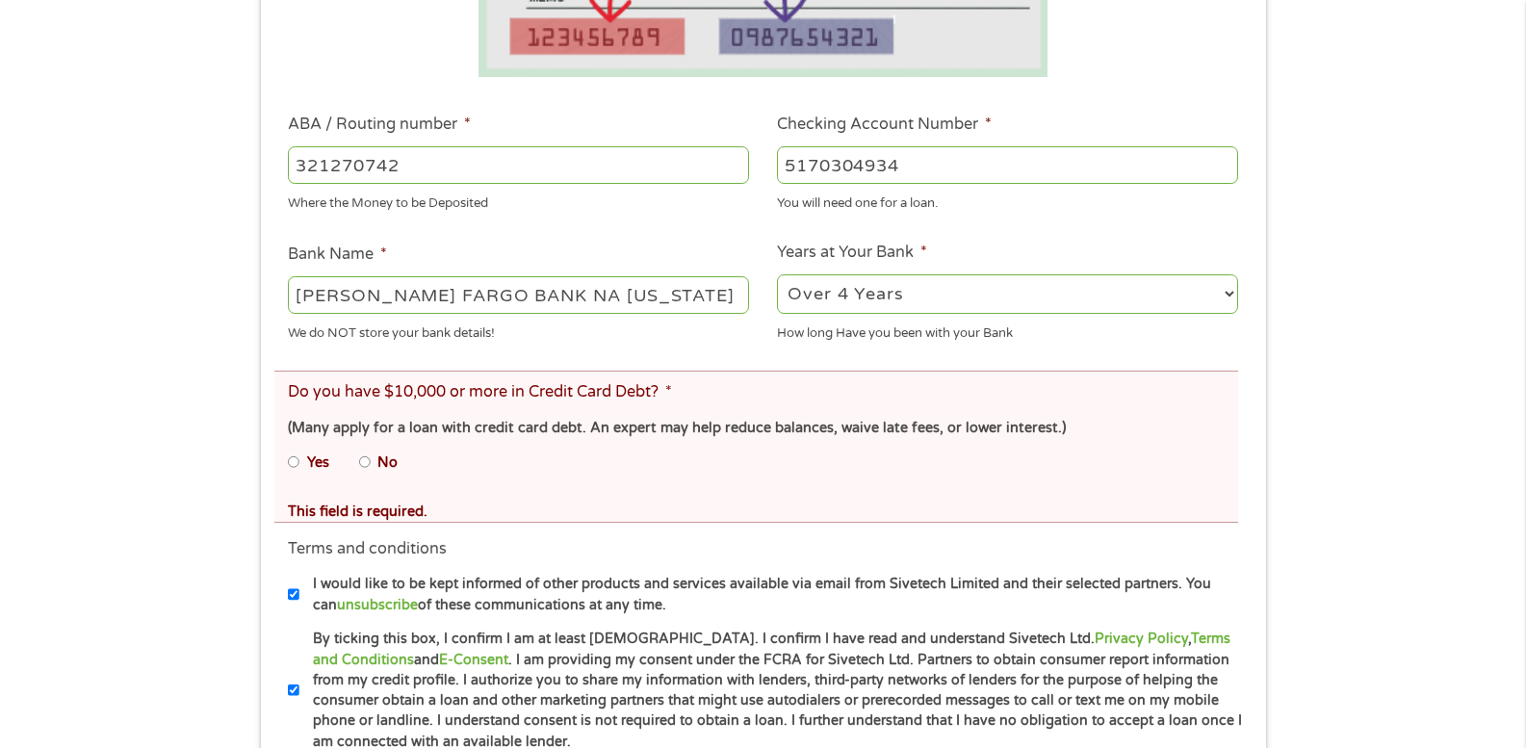
click at [364, 464] on input "No" at bounding box center [365, 462] width 12 height 31
radio input "true"
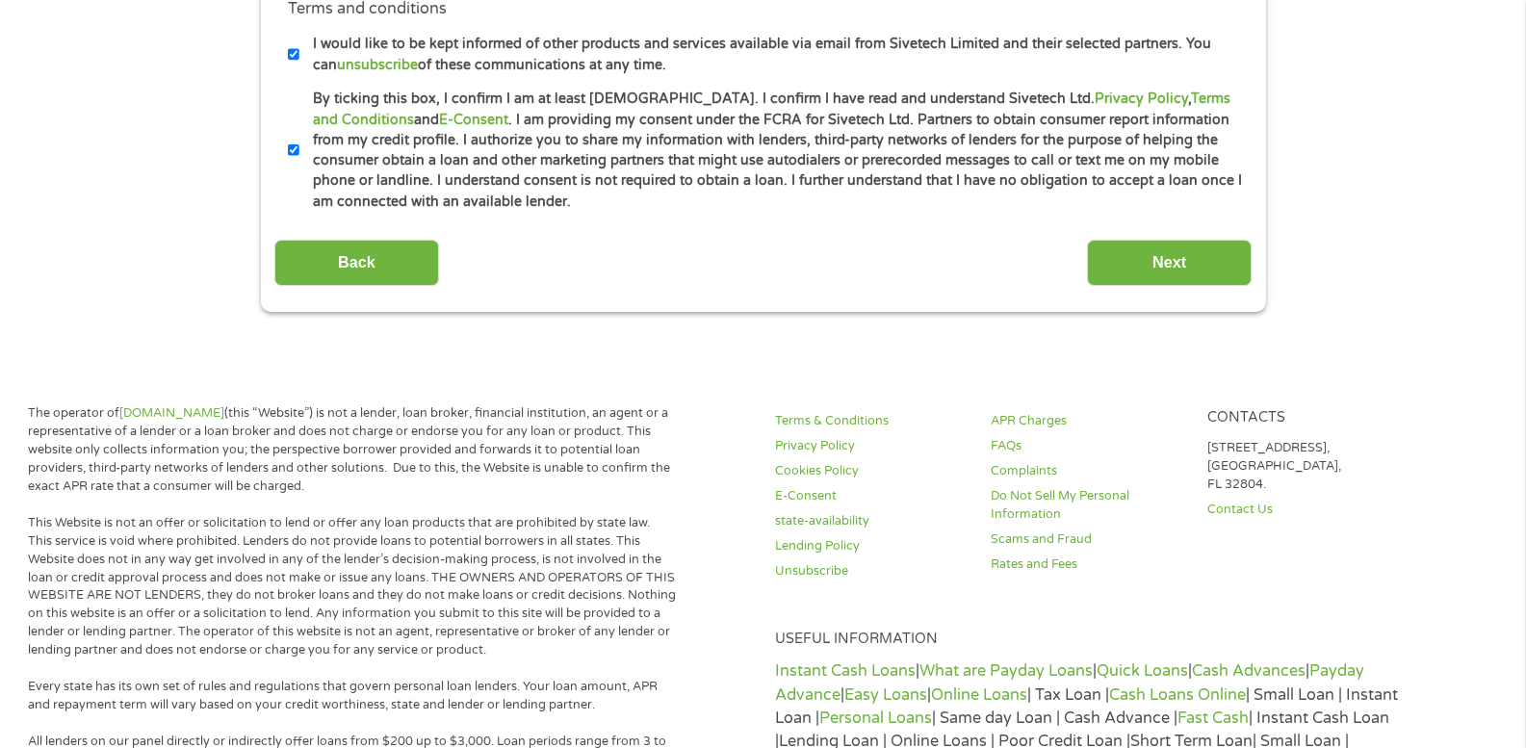
scroll to position [1156, 0]
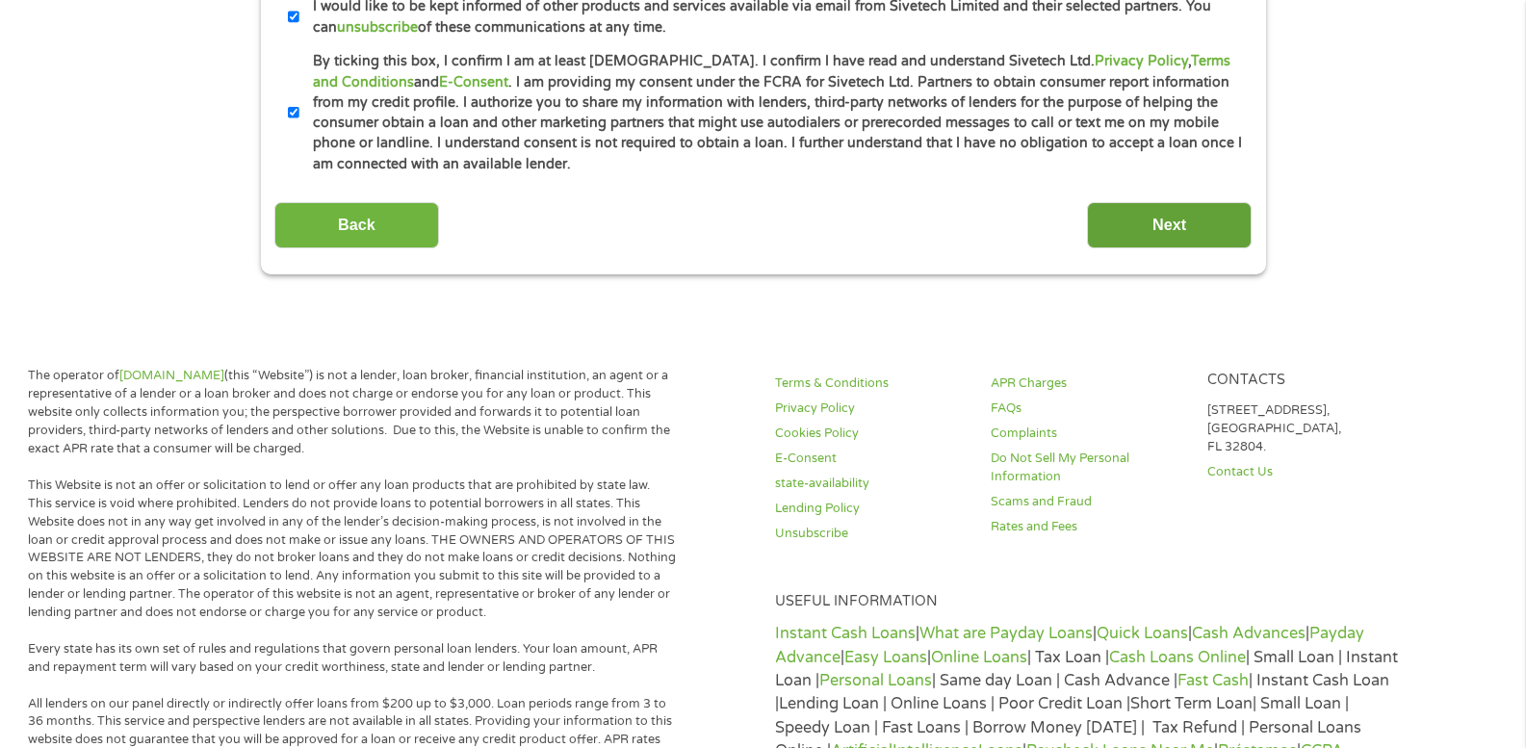
click at [1172, 230] on input "Next" at bounding box center [1169, 225] width 165 height 47
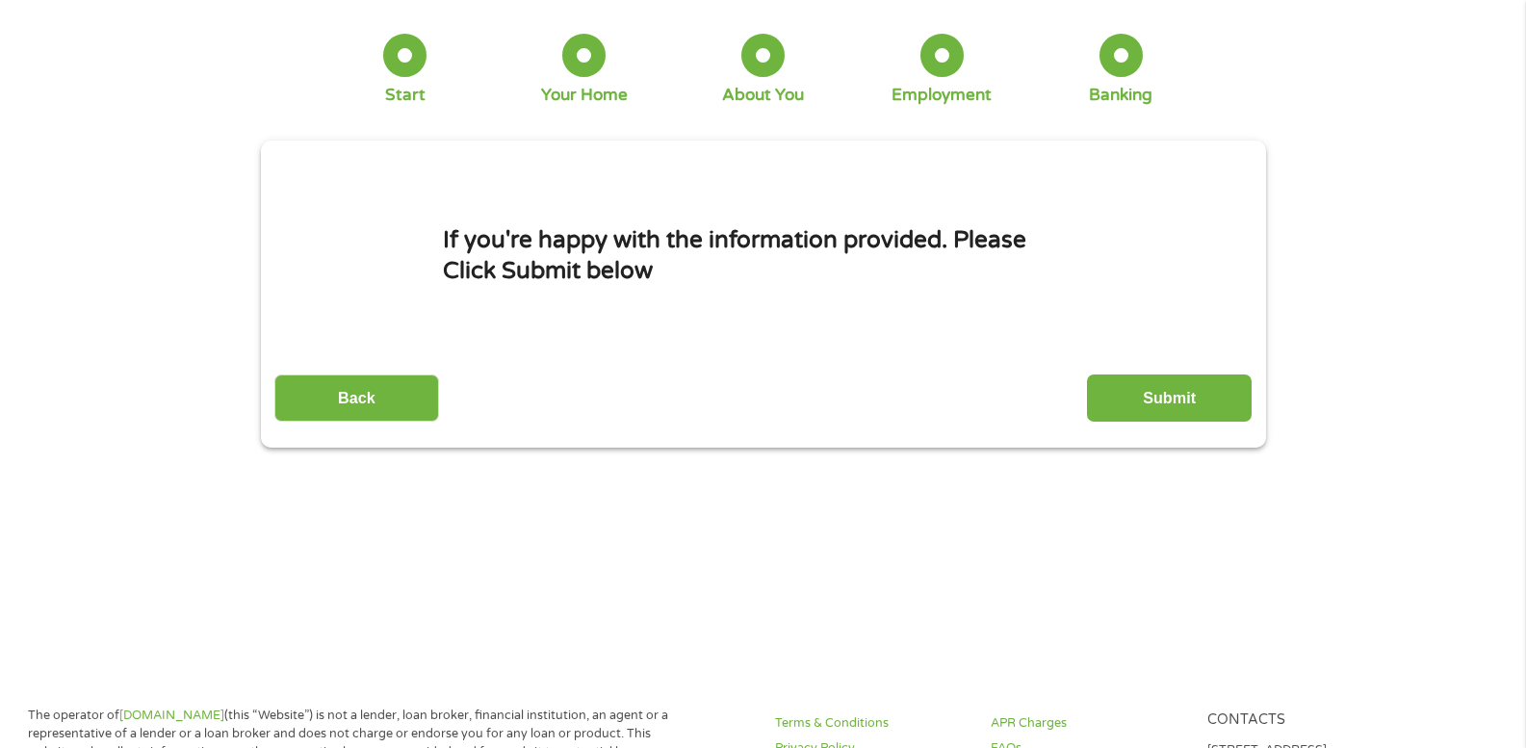
scroll to position [0, 0]
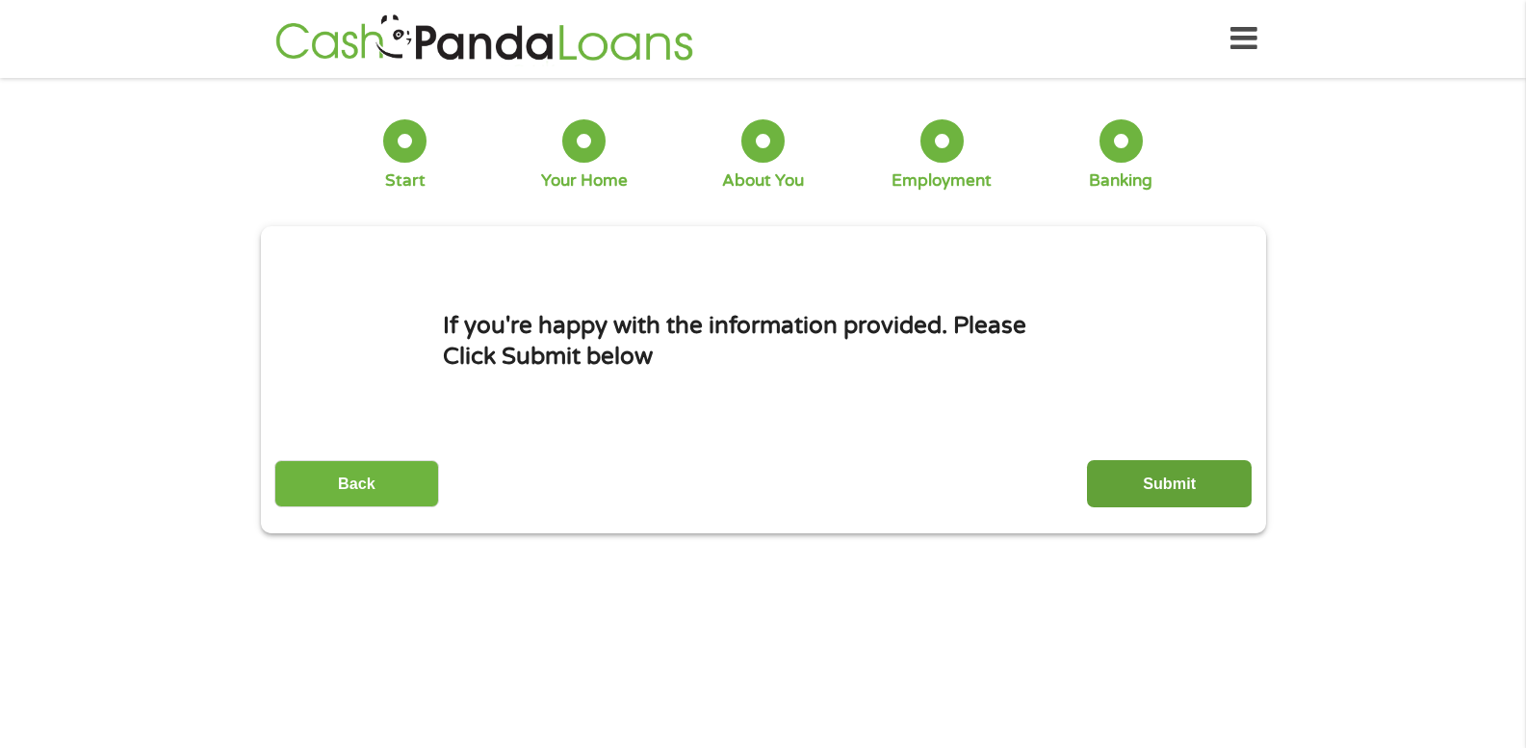
click at [1142, 470] on input "Submit" at bounding box center [1169, 483] width 165 height 47
